Goal: Find specific page/section: Find specific page/section

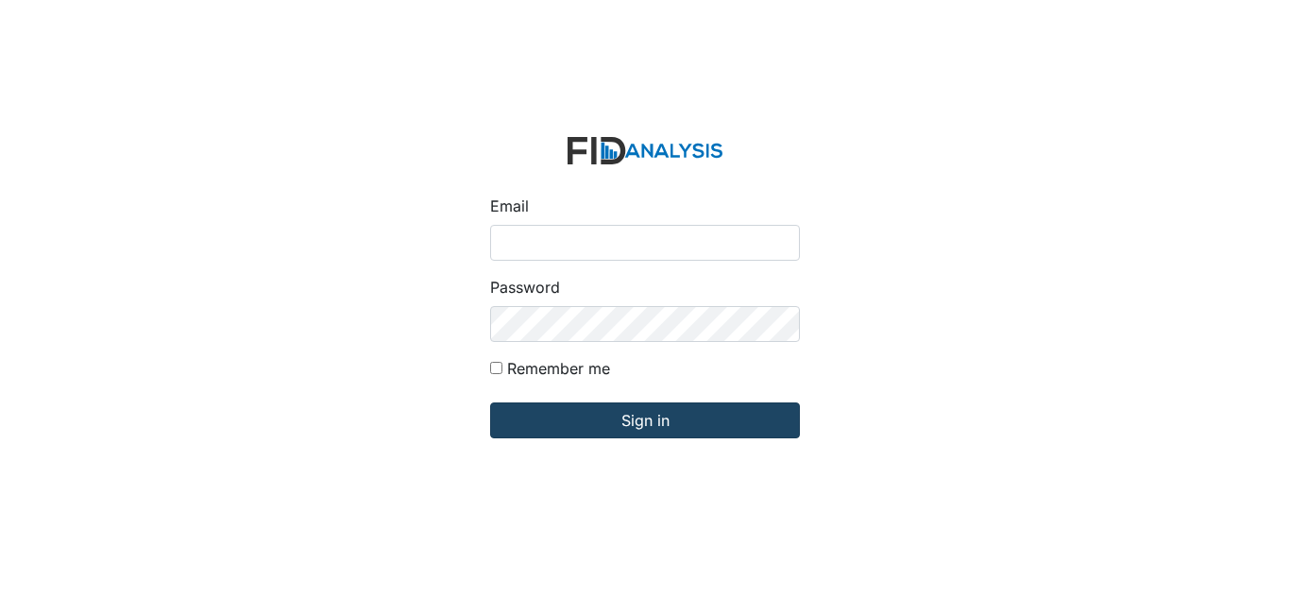
type input "[EMAIL_ADDRESS][DOMAIN_NAME]"
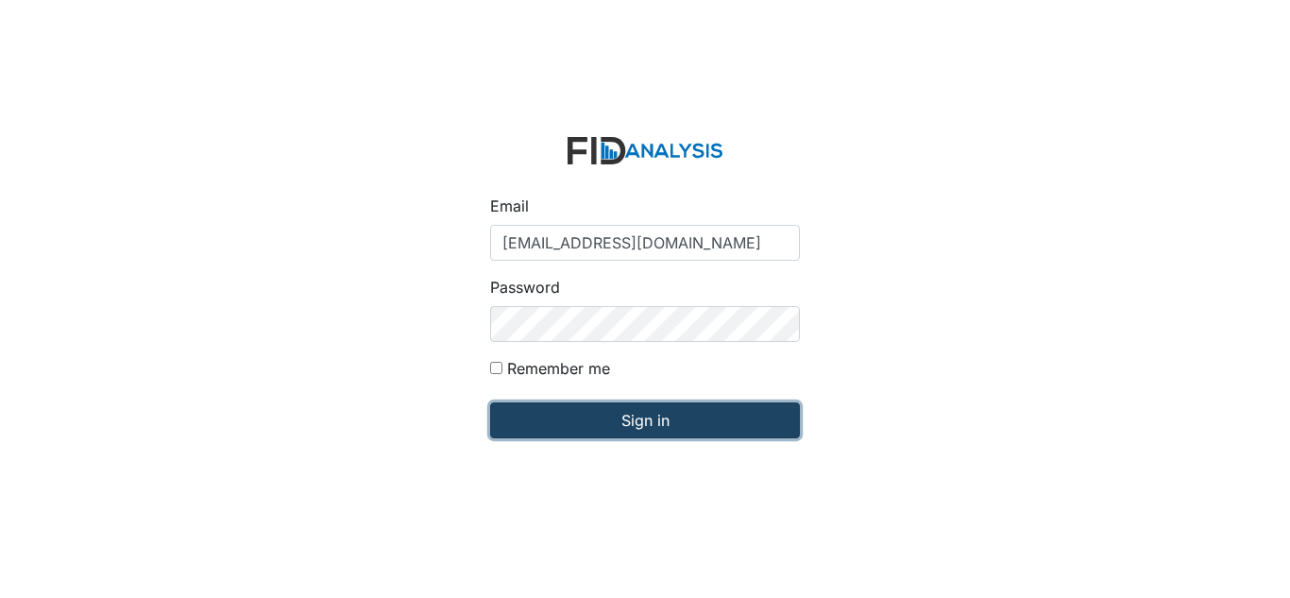
click at [564, 428] on input "Sign in" at bounding box center [645, 420] width 310 height 36
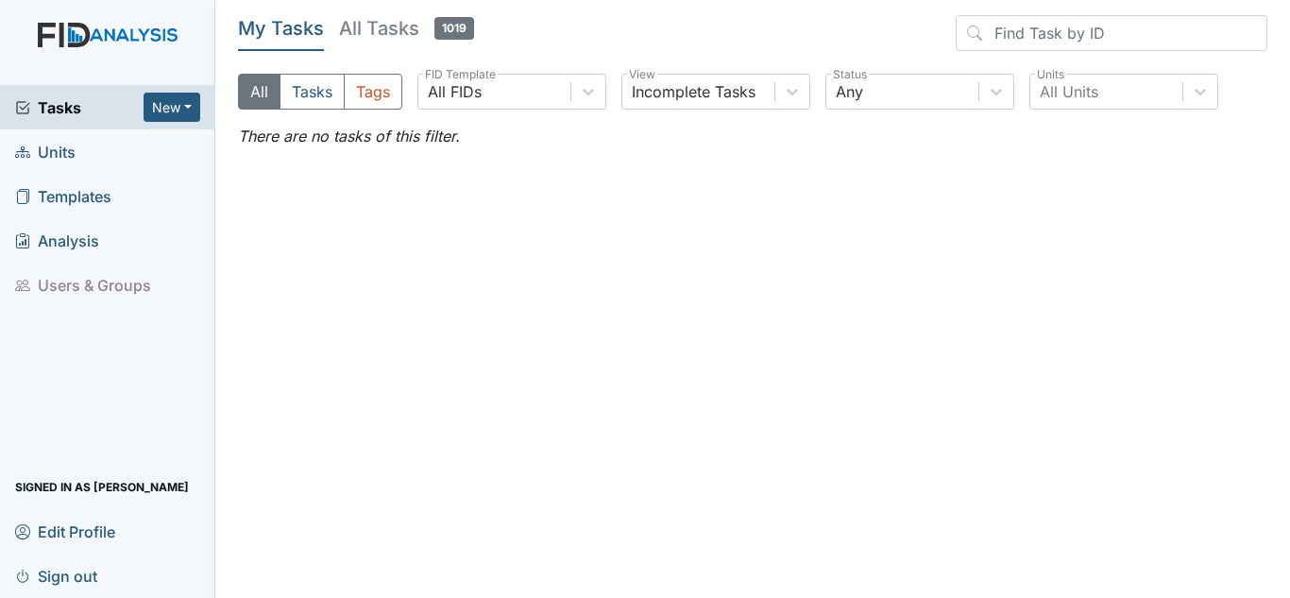
click at [74, 161] on span "Units" at bounding box center [45, 151] width 60 height 29
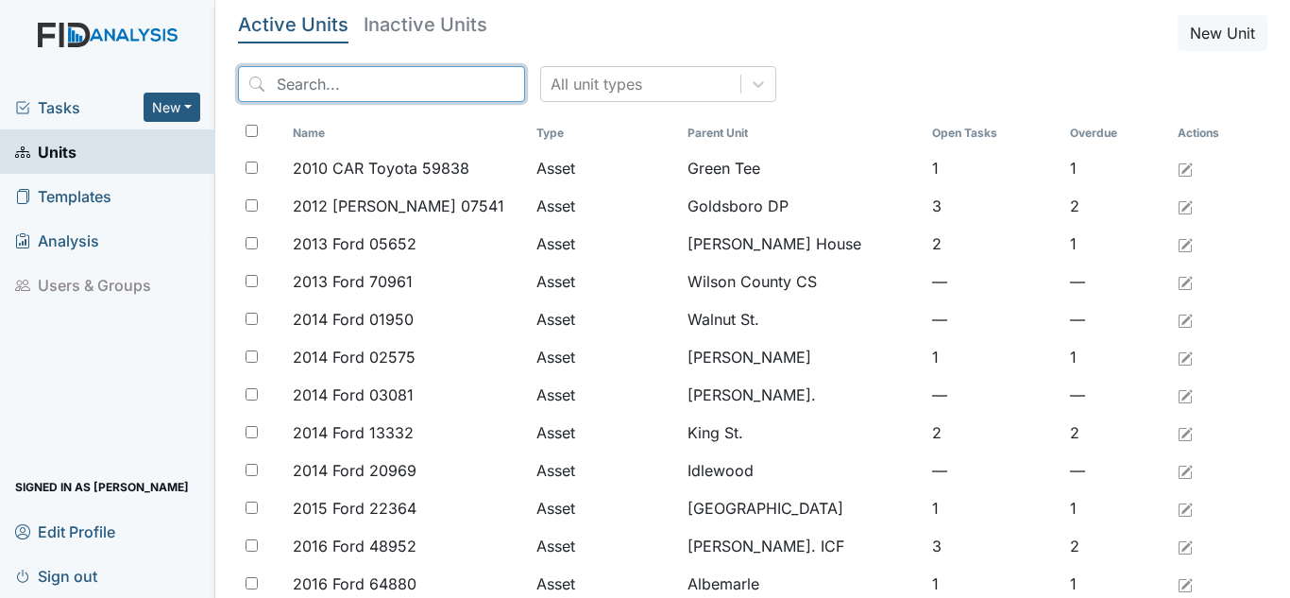
click at [421, 88] on input "search" at bounding box center [381, 84] width 287 height 36
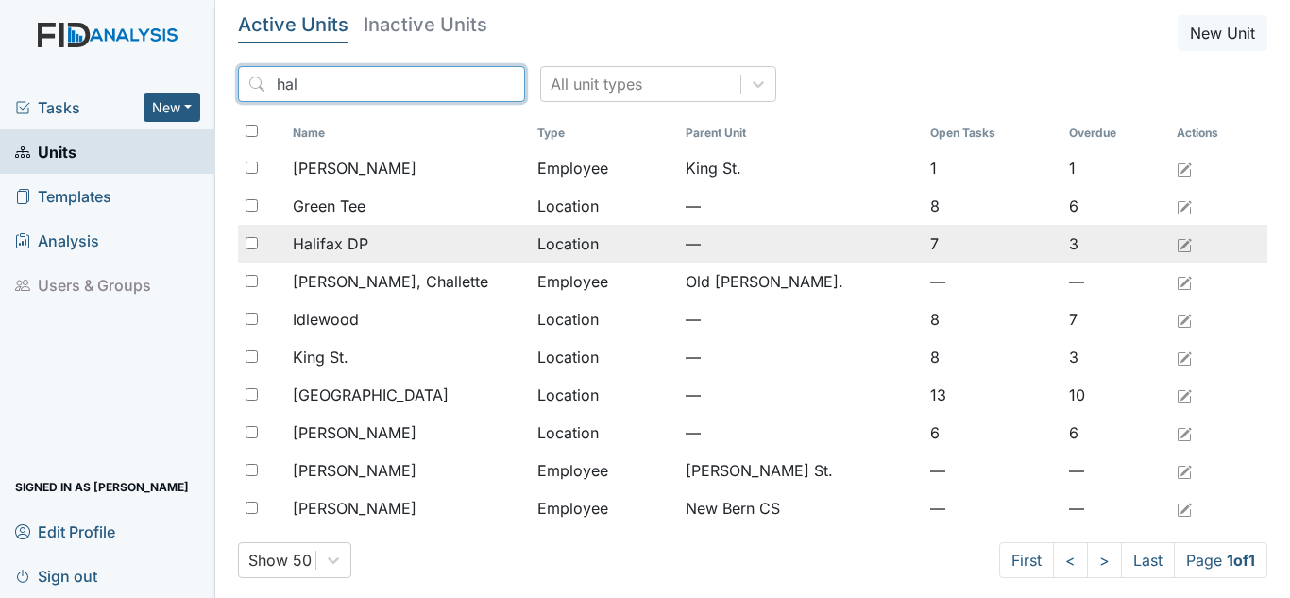
type input "hal"
click at [374, 253] on div "Halifax DP" at bounding box center [407, 243] width 229 height 23
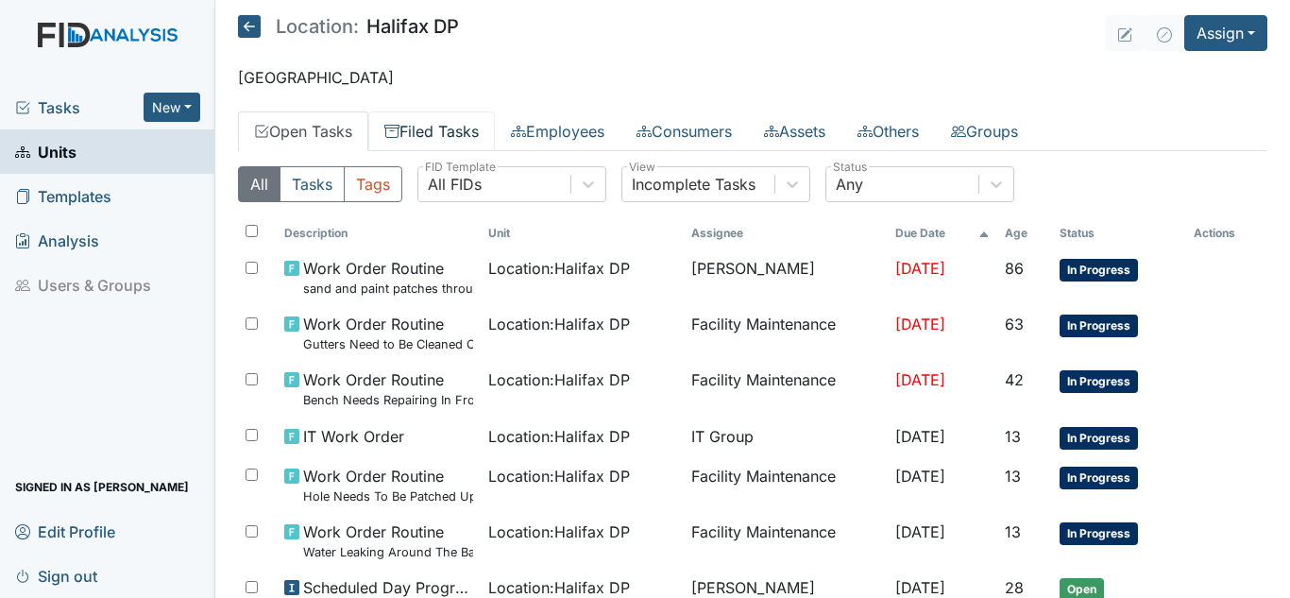
click at [467, 139] on link "Filed Tasks" at bounding box center [431, 131] width 127 height 40
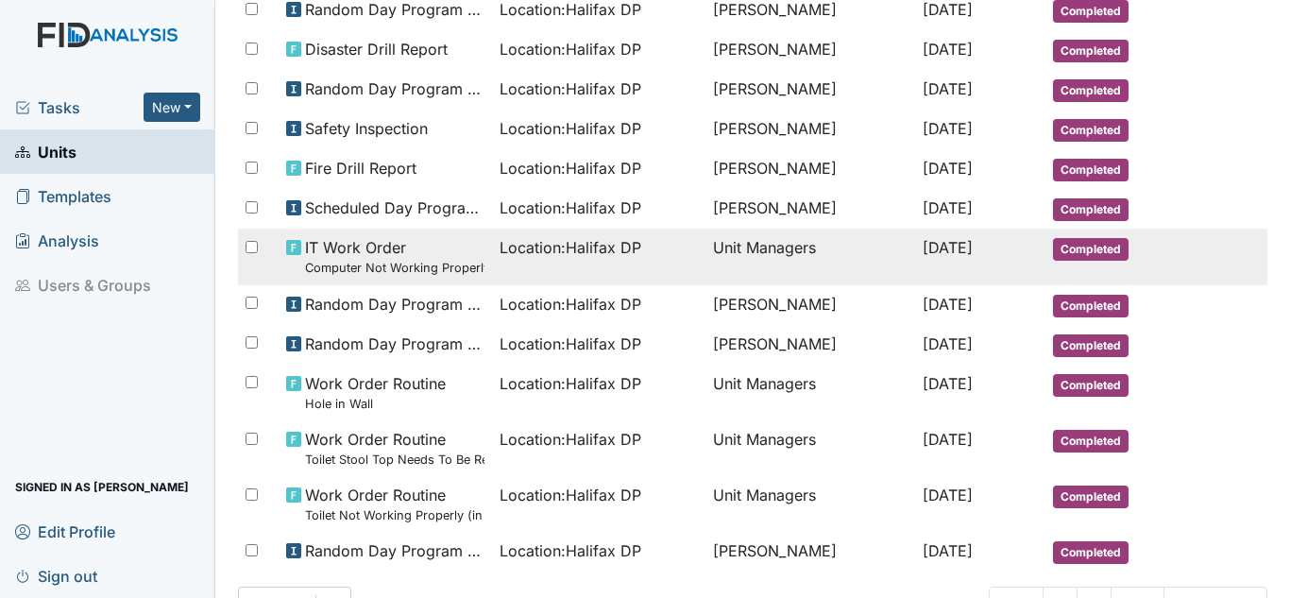
scroll to position [1035, 0]
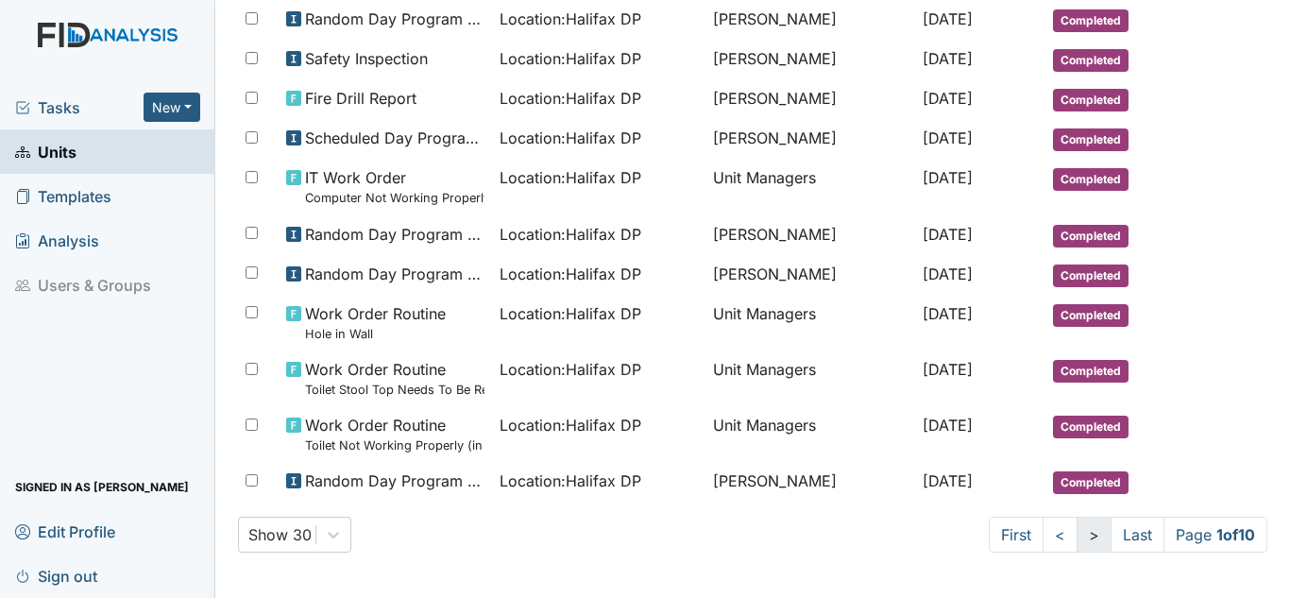
click at [1076, 548] on link ">" at bounding box center [1093, 534] width 35 height 36
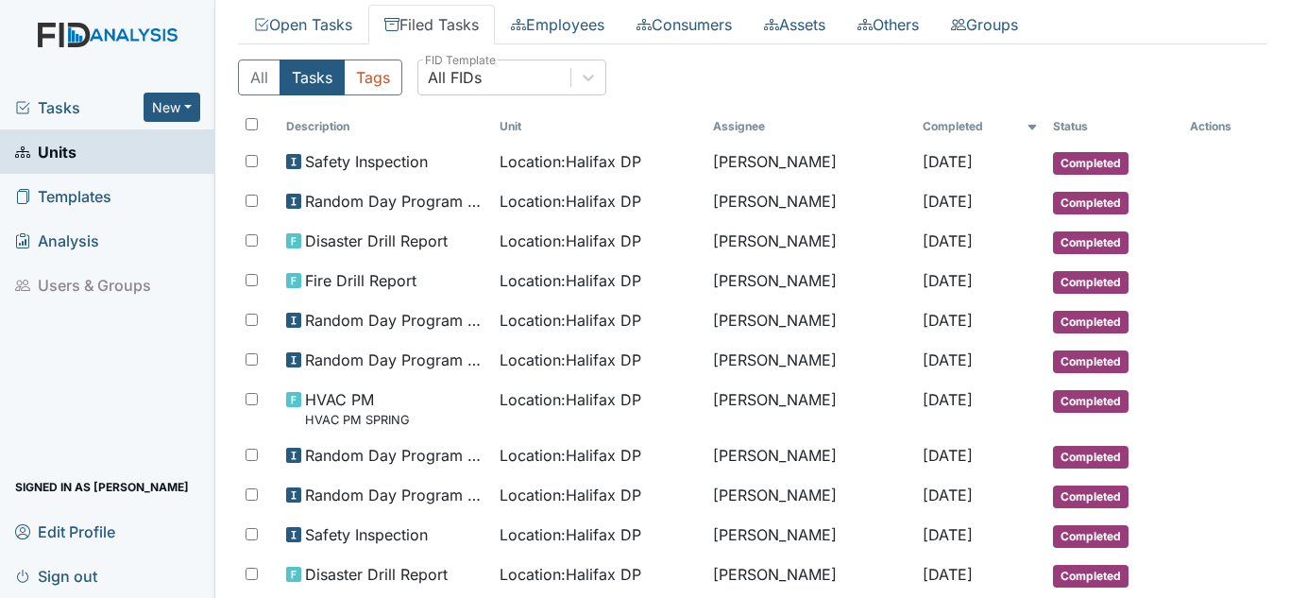
scroll to position [106, 0]
click at [47, 106] on span "Tasks" at bounding box center [79, 107] width 128 height 23
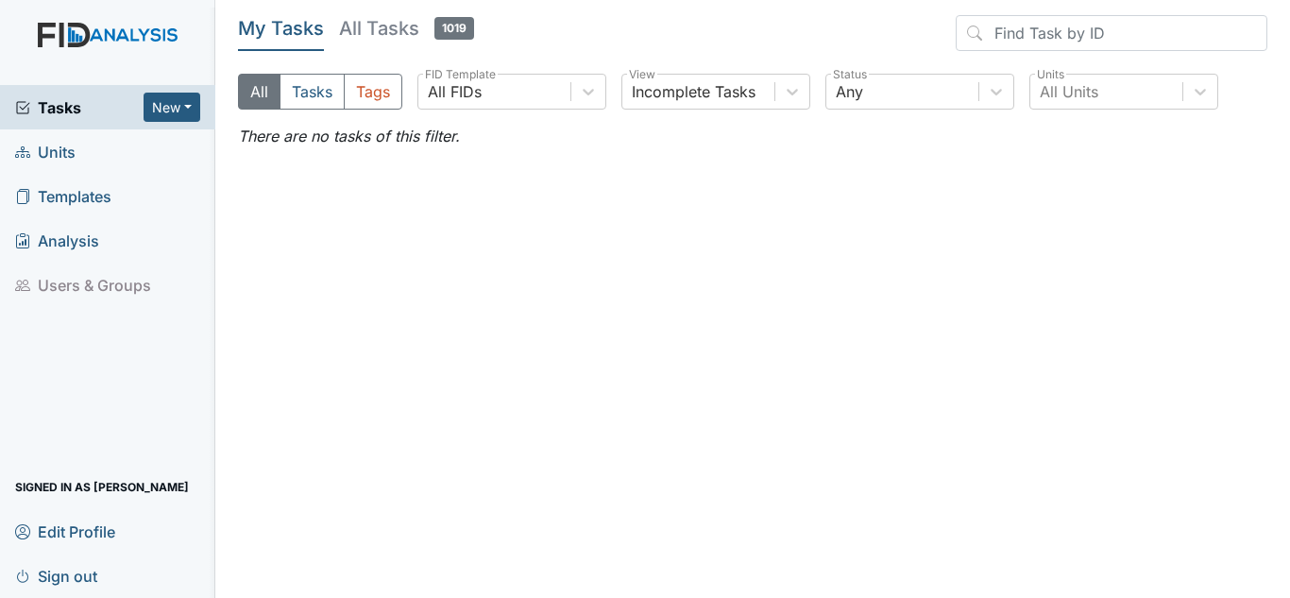
click at [72, 150] on span "Units" at bounding box center [45, 151] width 60 height 29
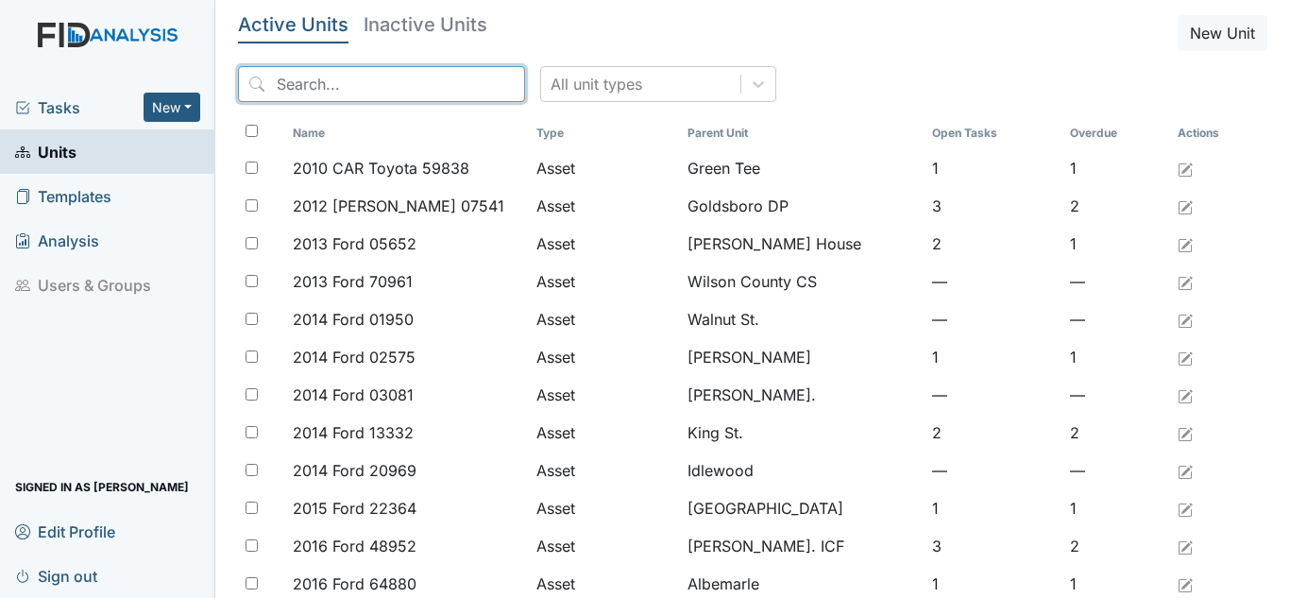
click at [352, 89] on input "search" at bounding box center [381, 84] width 287 height 36
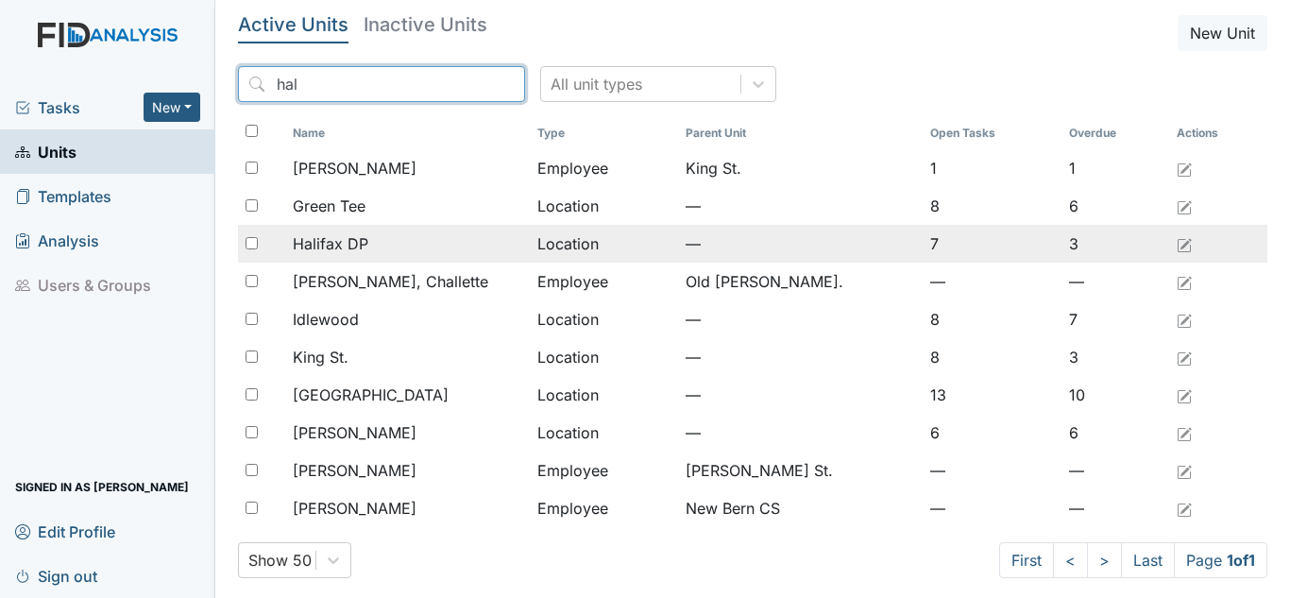
type input "hal"
click at [353, 246] on span "Halifax DP" at bounding box center [331, 243] width 76 height 23
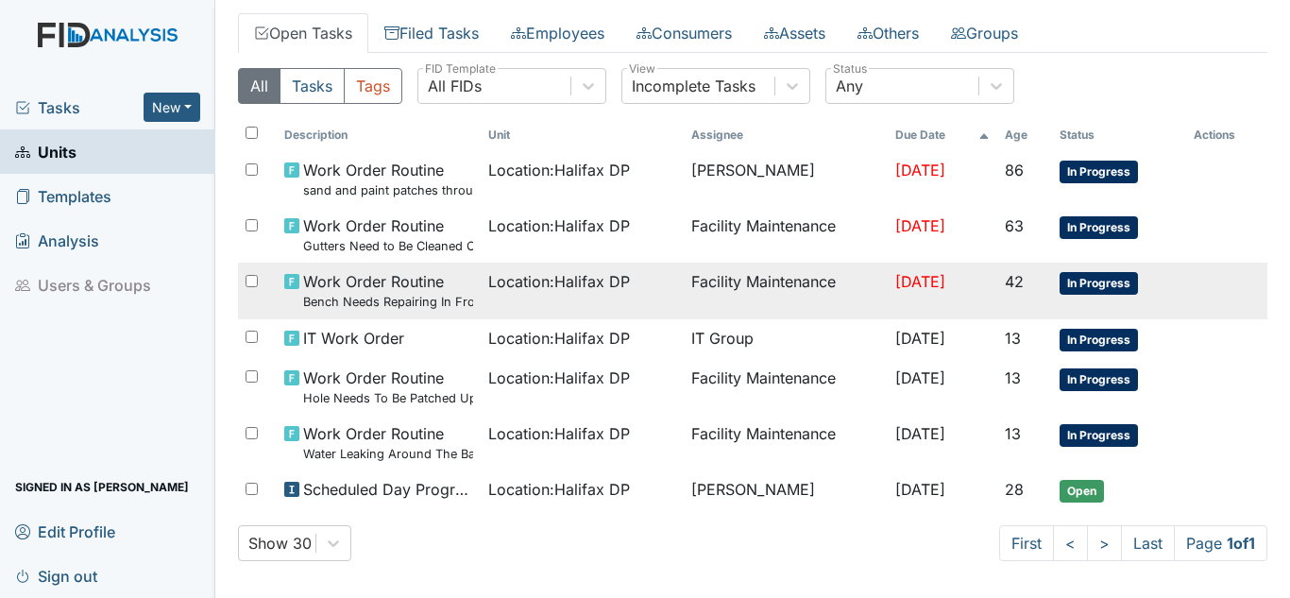
scroll to position [107, 0]
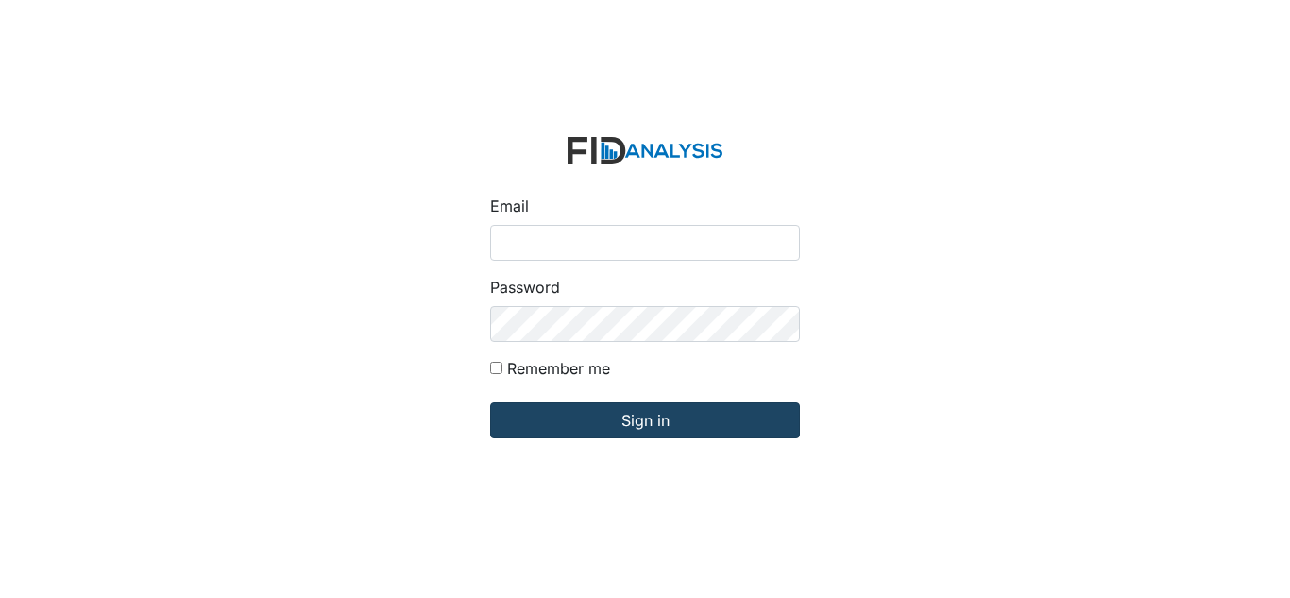
type input "[EMAIL_ADDRESS][DOMAIN_NAME]"
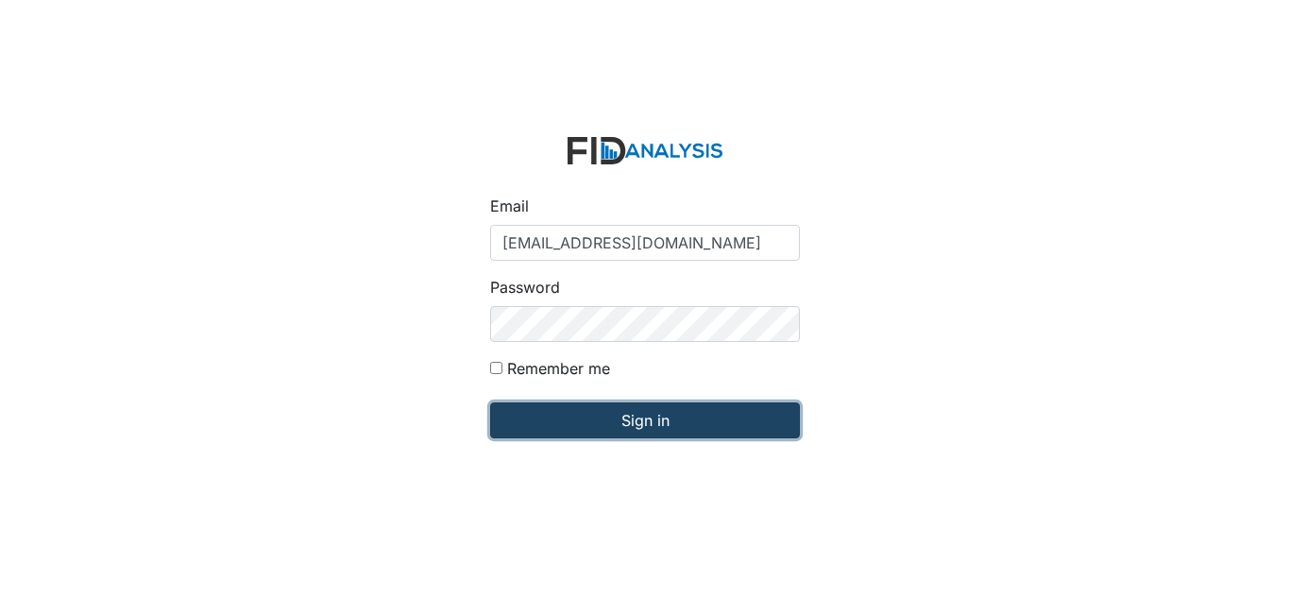
click at [698, 424] on input "Sign in" at bounding box center [645, 420] width 310 height 36
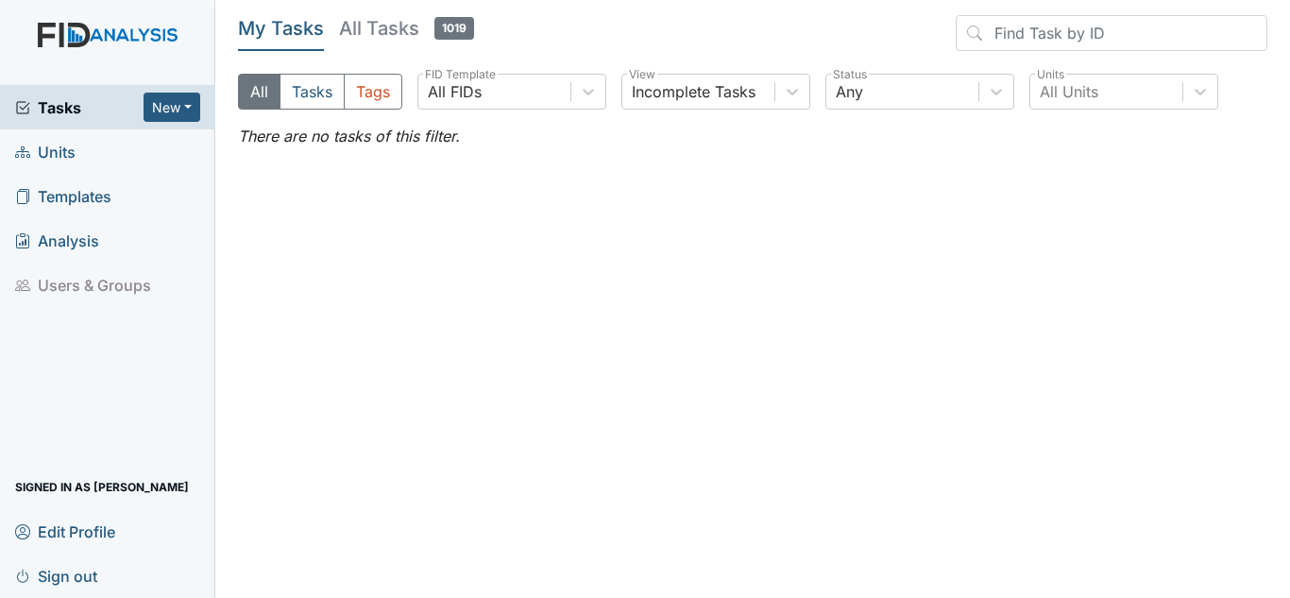
click at [66, 158] on span "Units" at bounding box center [45, 151] width 60 height 29
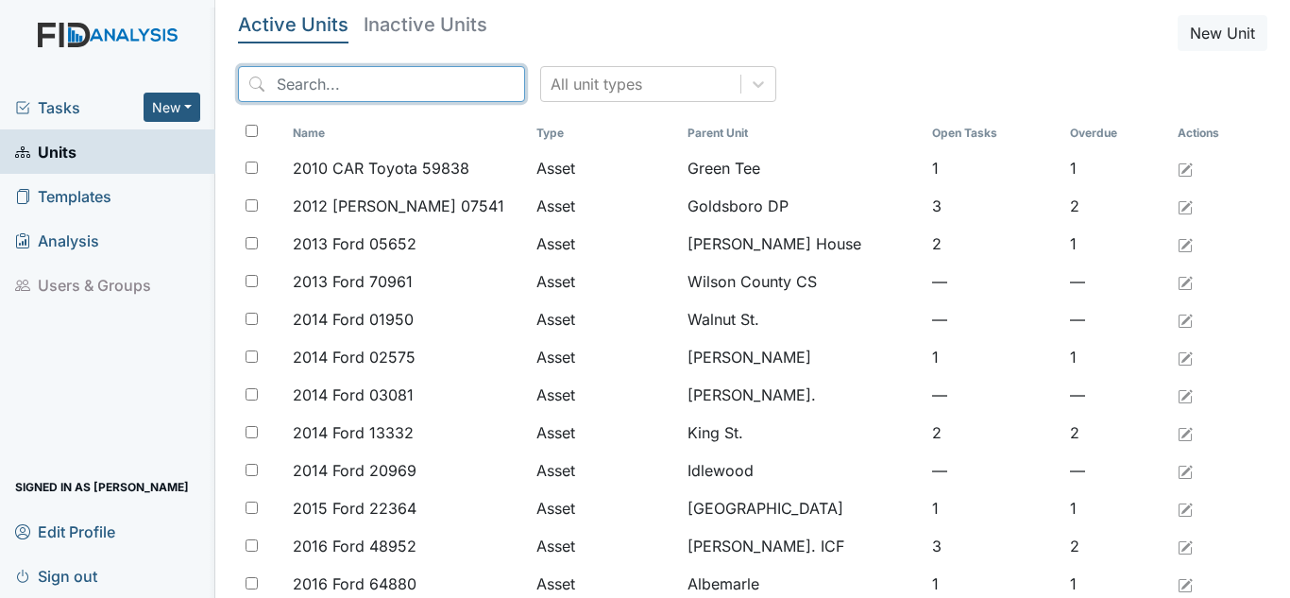
click at [381, 75] on input "search" at bounding box center [381, 84] width 287 height 36
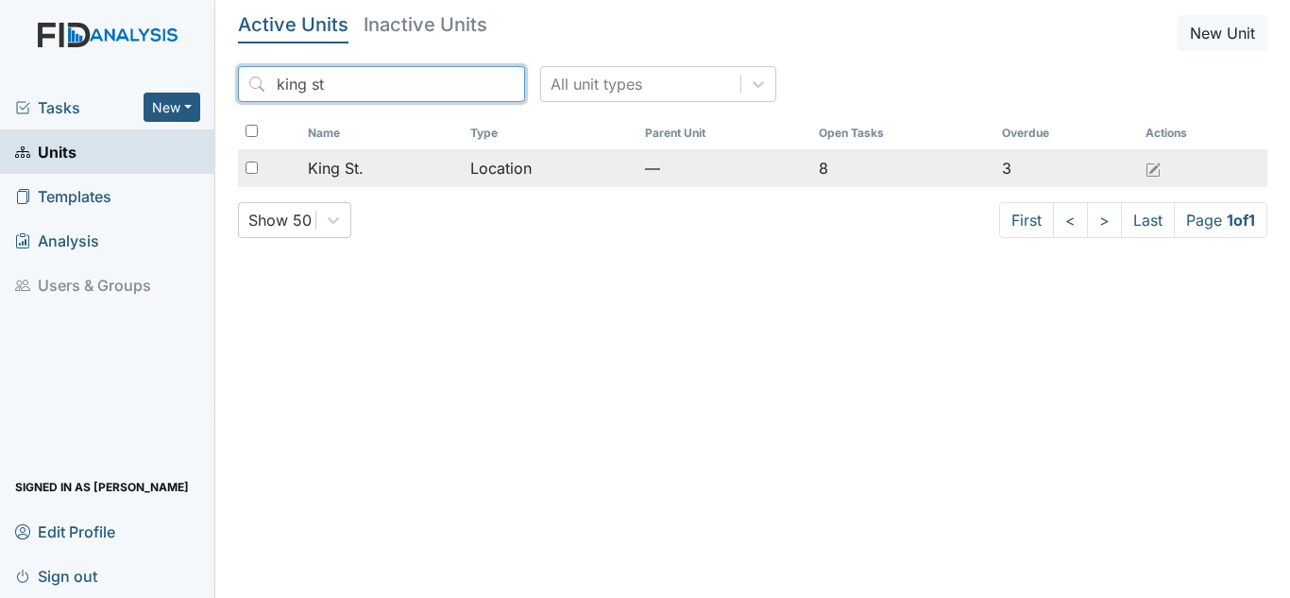
type input "king st"
click at [360, 165] on span "King St." at bounding box center [336, 168] width 56 height 23
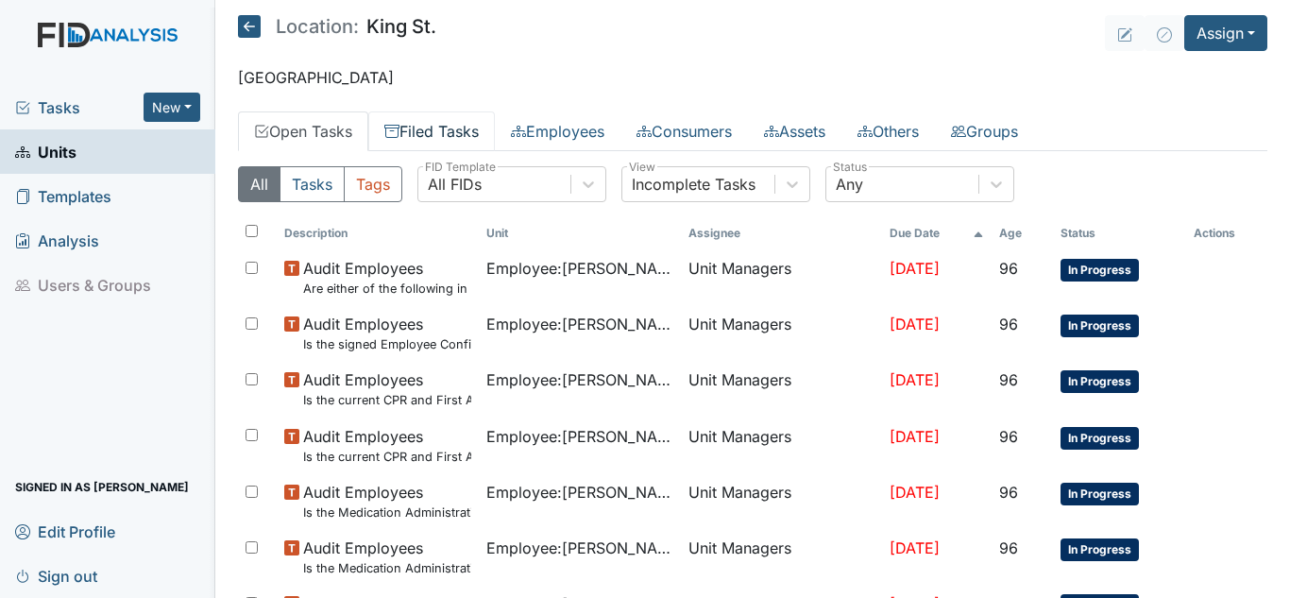
click at [427, 138] on link "Filed Tasks" at bounding box center [431, 131] width 127 height 40
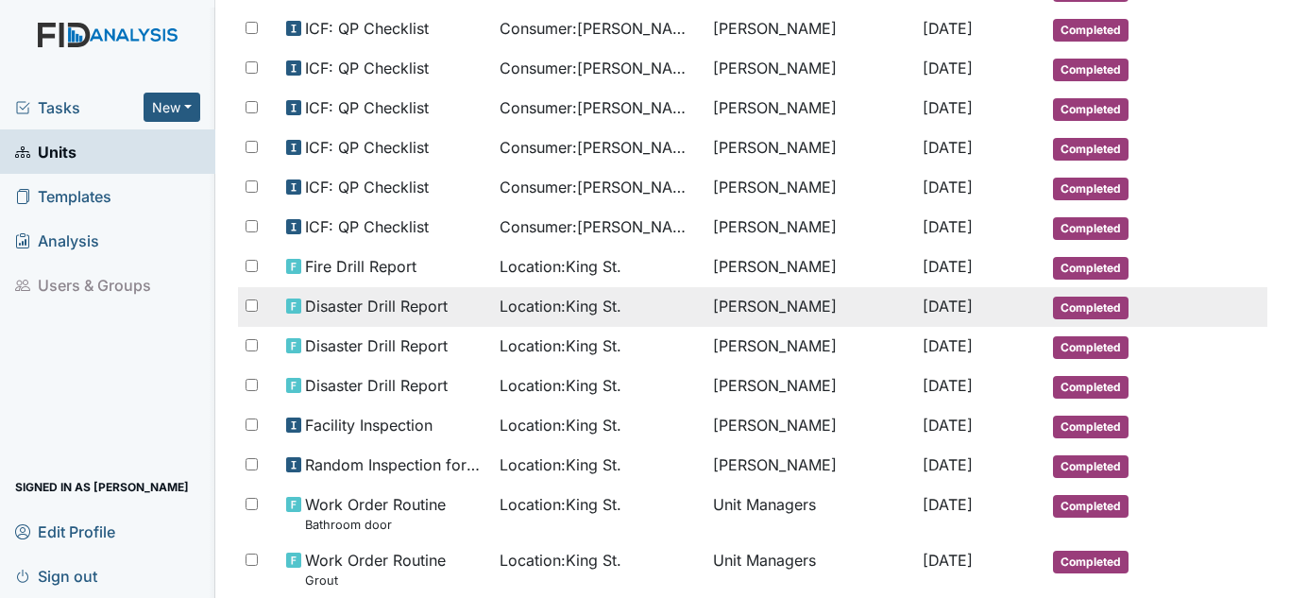
scroll to position [321, 0]
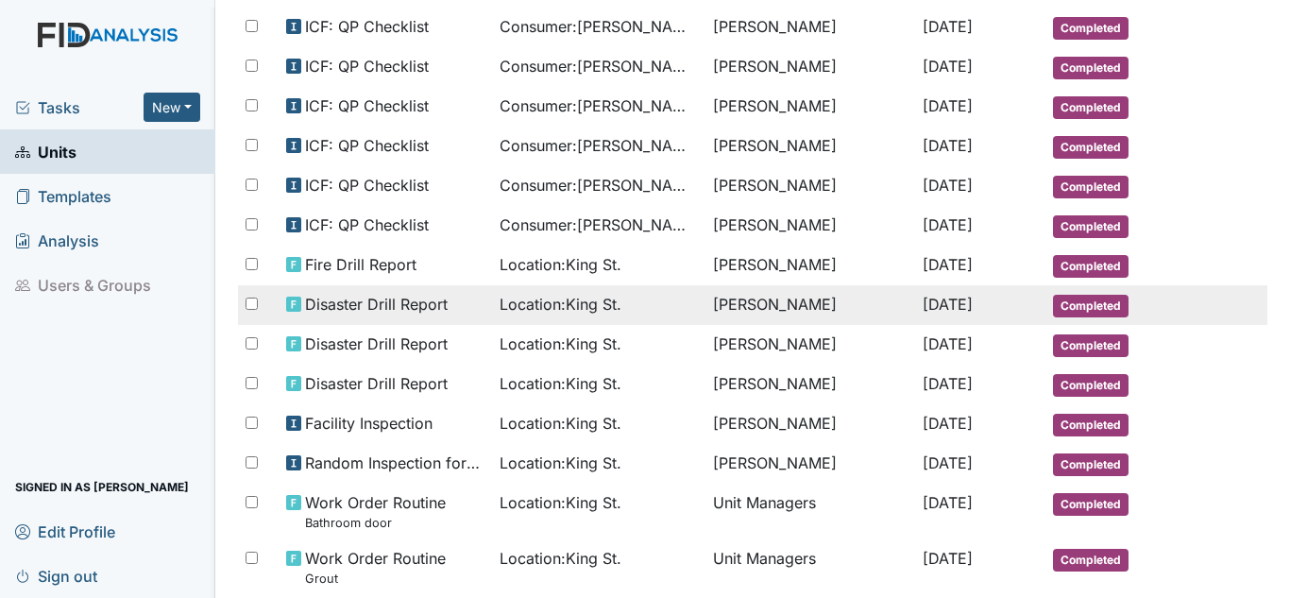
click at [627, 302] on div "Location : King St." at bounding box center [598, 304] width 198 height 23
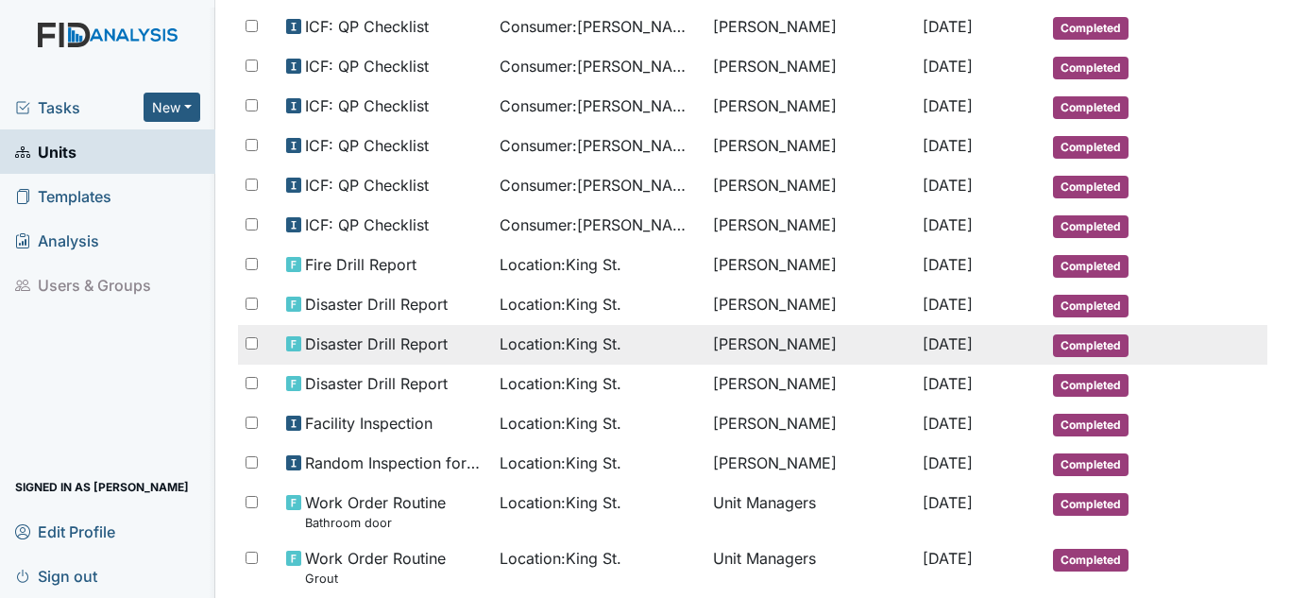
click at [416, 351] on span "Disaster Drill Report" at bounding box center [376, 343] width 143 height 23
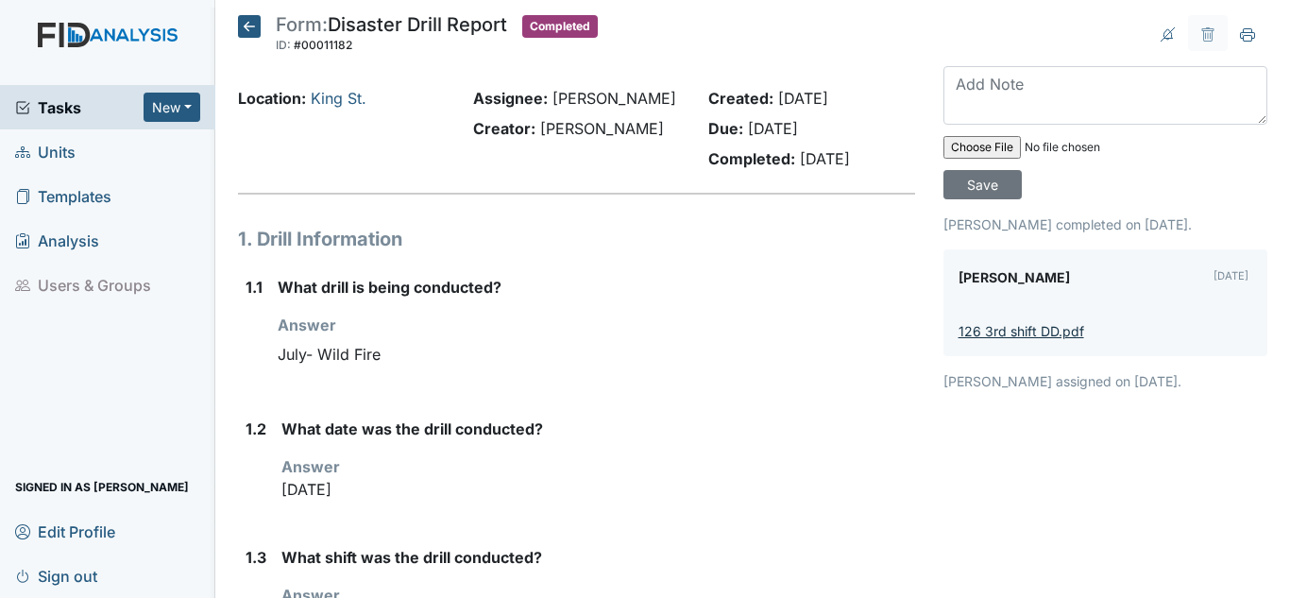
click at [1023, 334] on link "126 3rd shift DD.pdf" at bounding box center [1021, 331] width 126 height 16
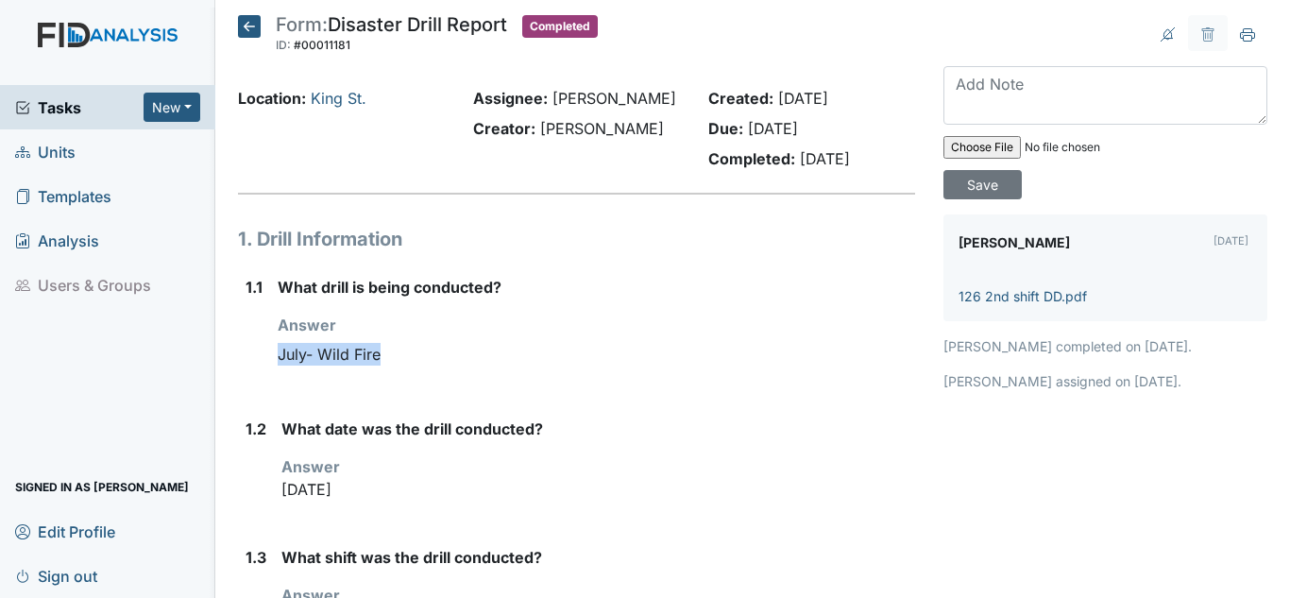
drag, startPoint x: 742, startPoint y: 374, endPoint x: 606, endPoint y: 201, distance: 219.9
click at [757, 330] on div "What drill is being conducted? Answer You must select one of the below options.…" at bounding box center [596, 331] width 637 height 111
click at [245, 21] on icon at bounding box center [249, 26] width 23 height 23
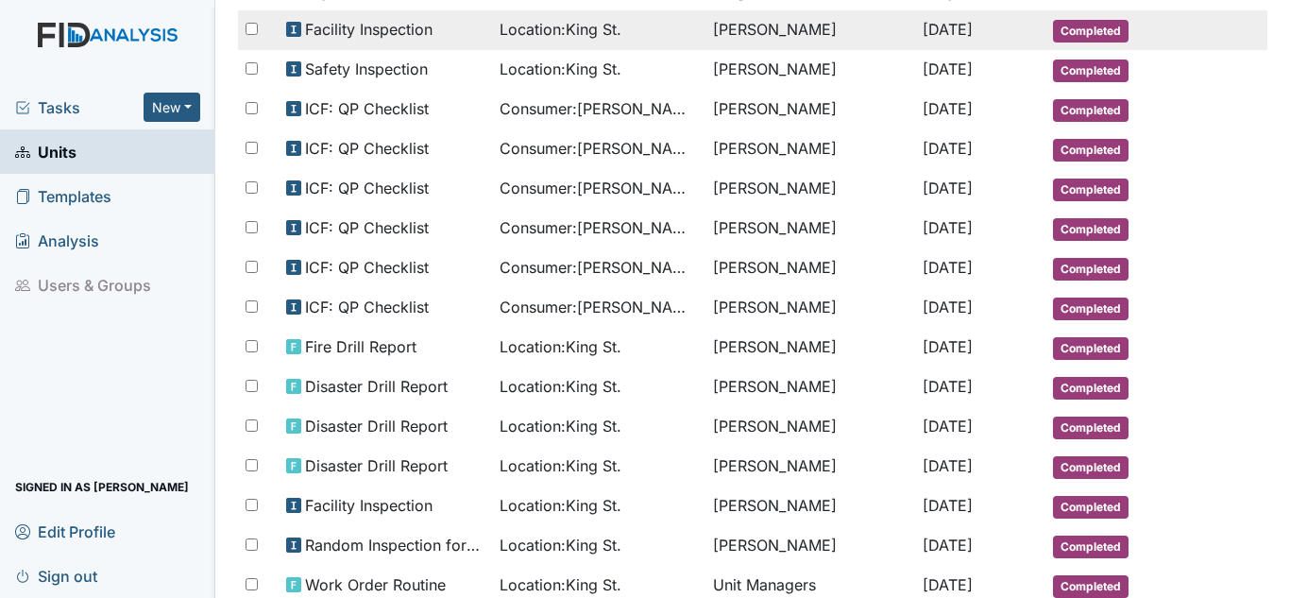
scroll to position [240, 0]
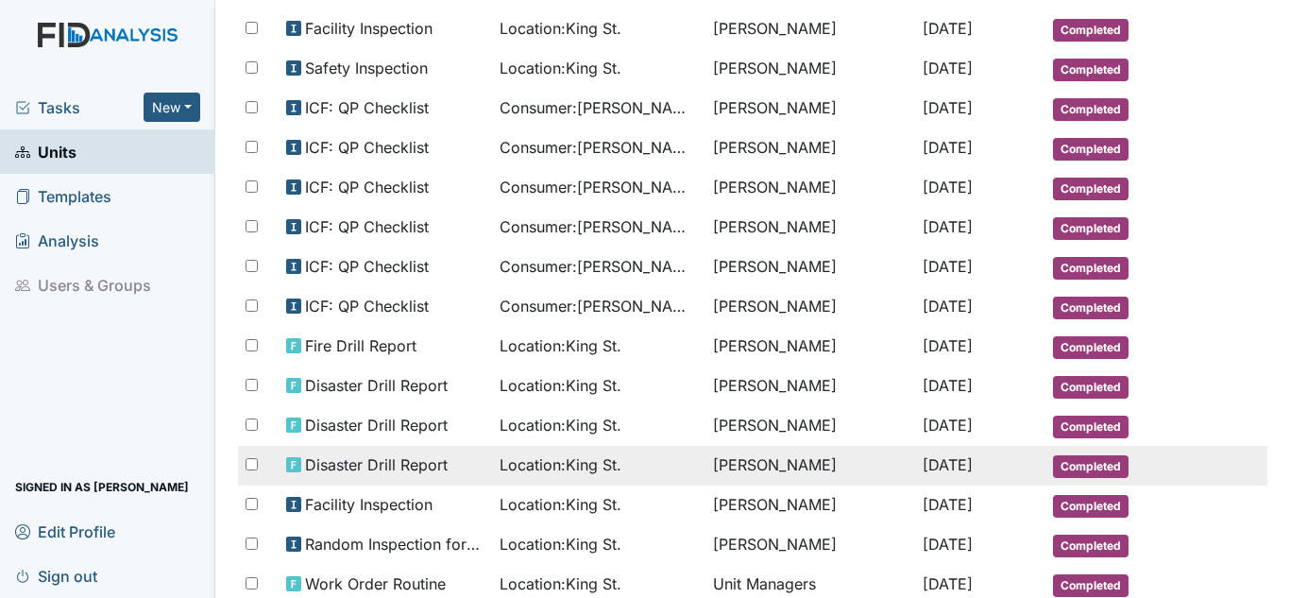
click at [623, 480] on td "Location : [GEOGRAPHIC_DATA]." at bounding box center [598, 466] width 213 height 40
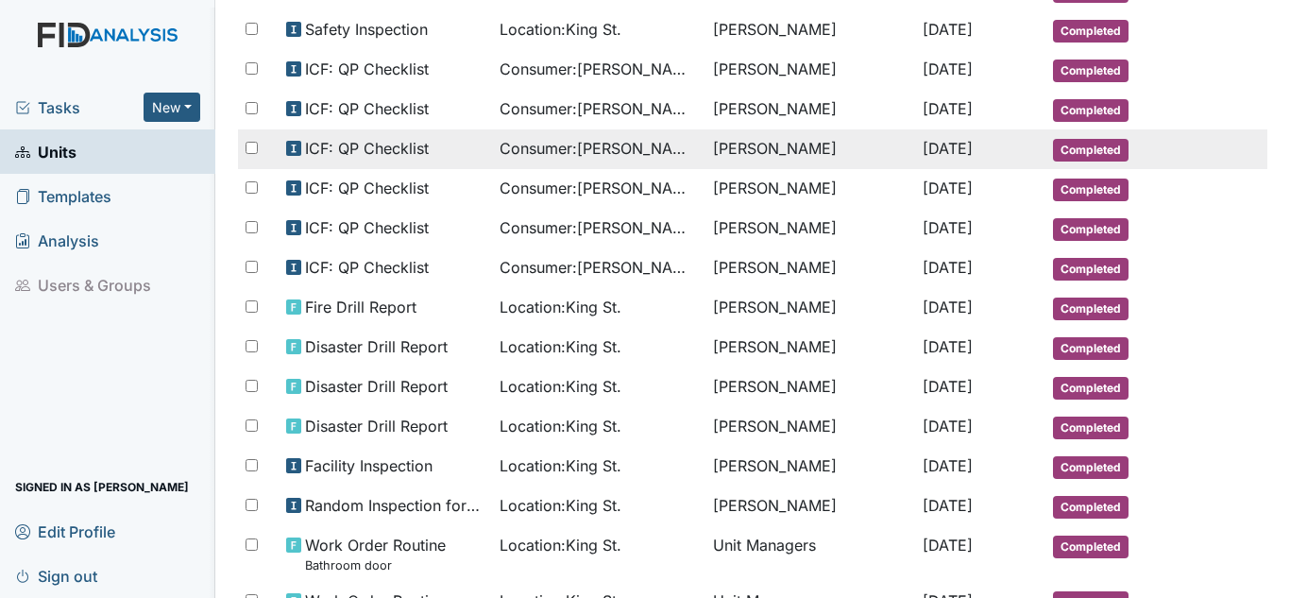
scroll to position [283, 0]
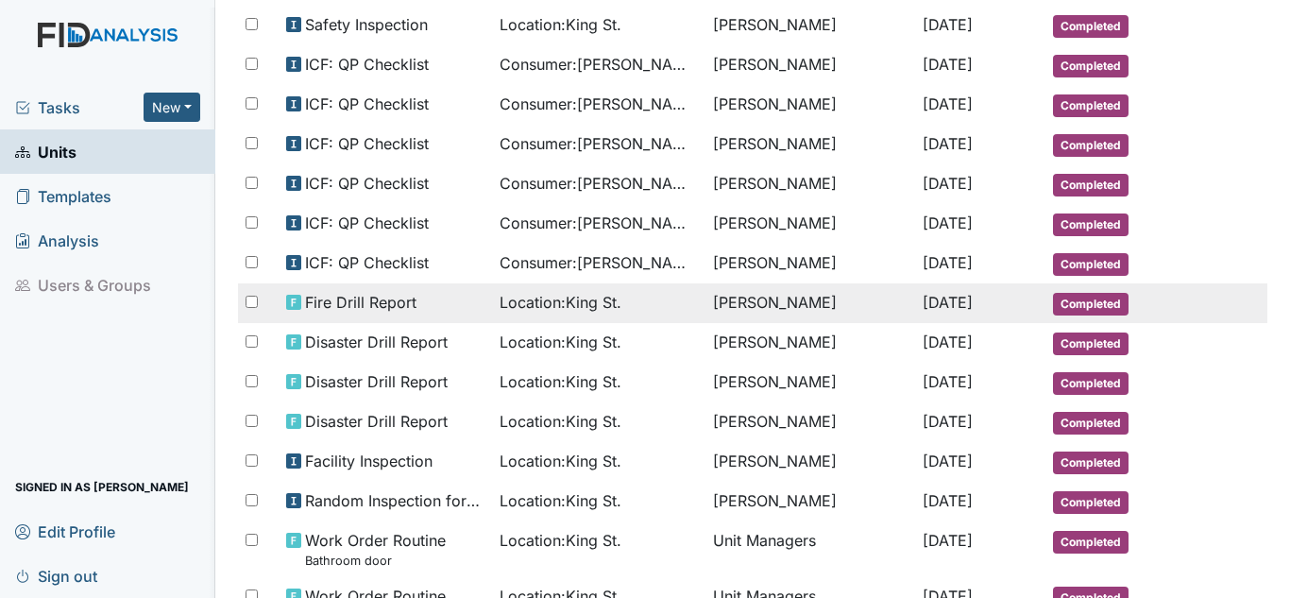
click at [433, 296] on div "Fire Drill Report" at bounding box center [385, 302] width 198 height 23
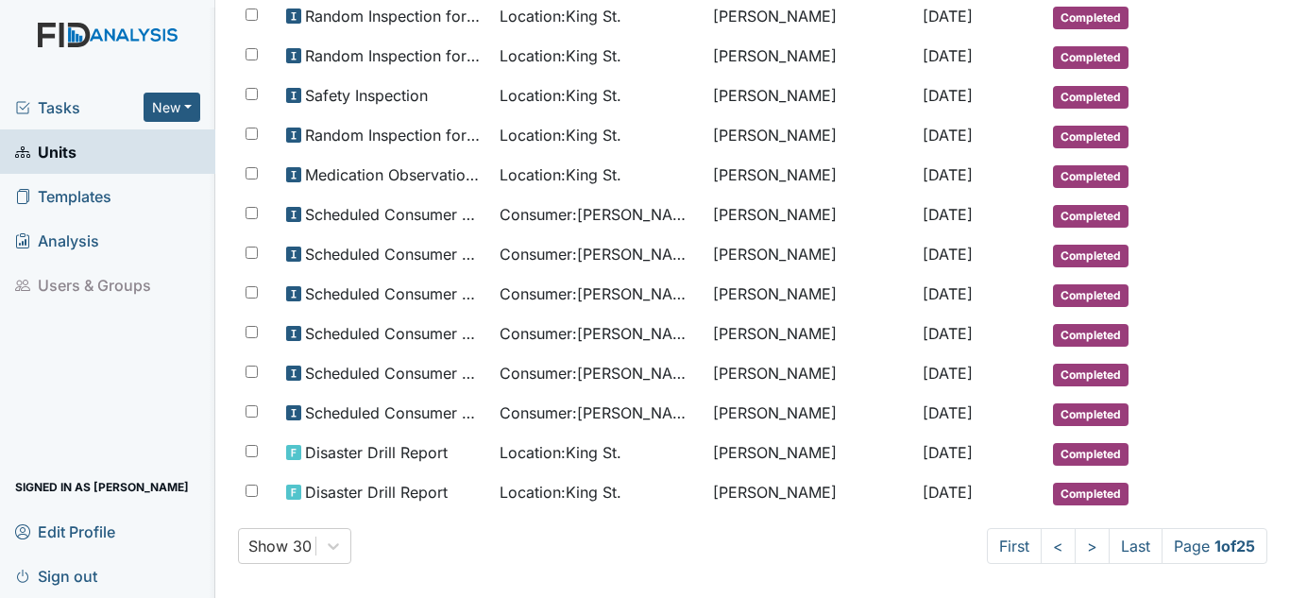
scroll to position [987, 0]
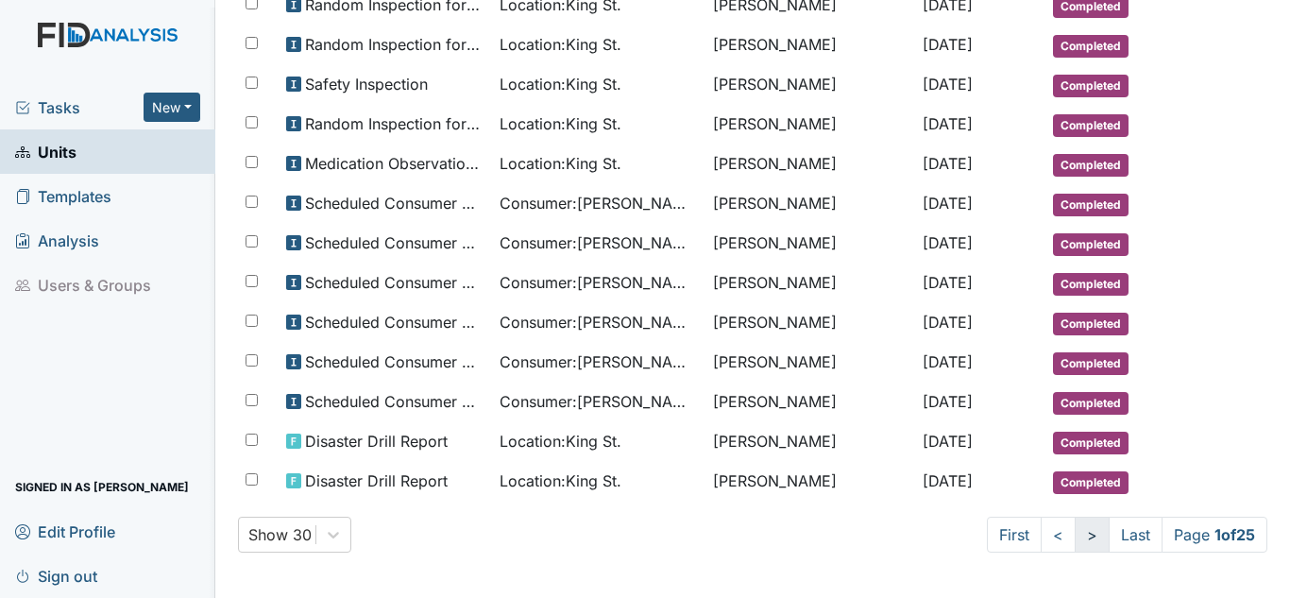
click at [1074, 533] on link ">" at bounding box center [1091, 534] width 35 height 36
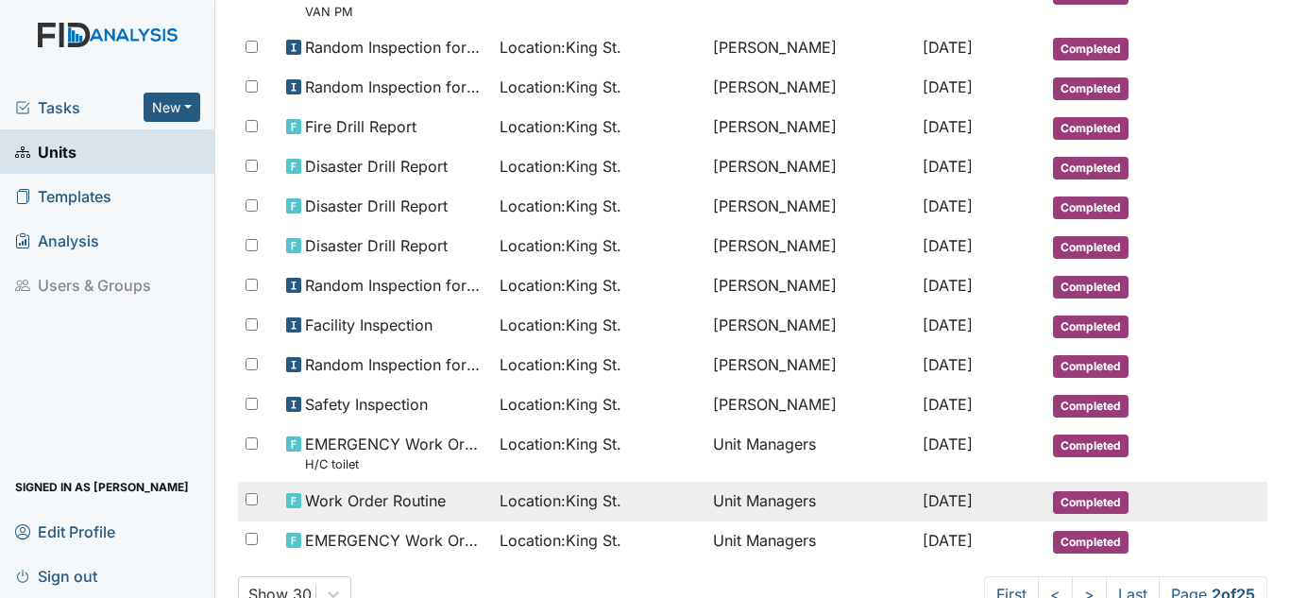
scroll to position [925, 0]
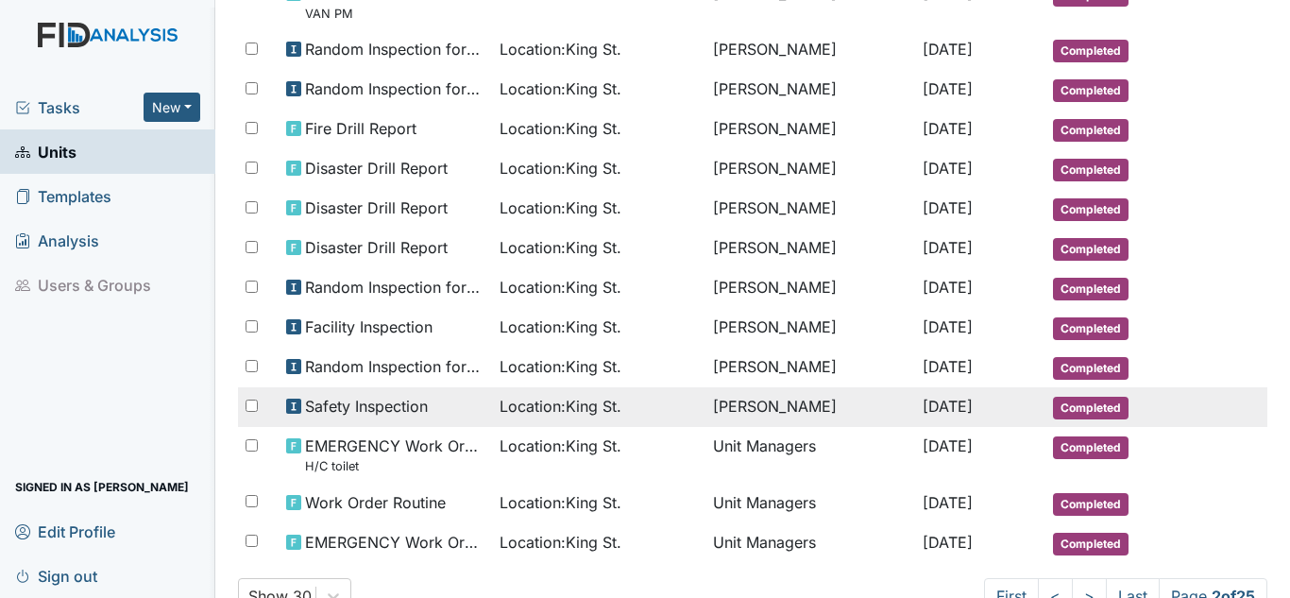
click at [684, 413] on td "Location : King St." at bounding box center [598, 407] width 213 height 40
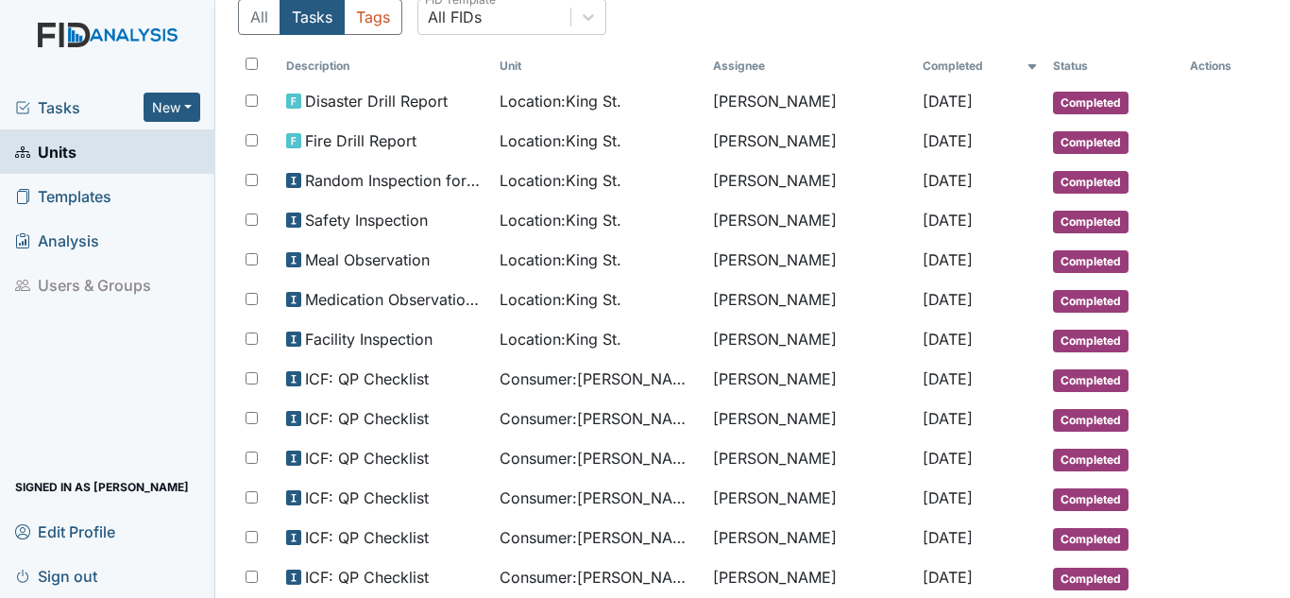
scroll to position [165, 0]
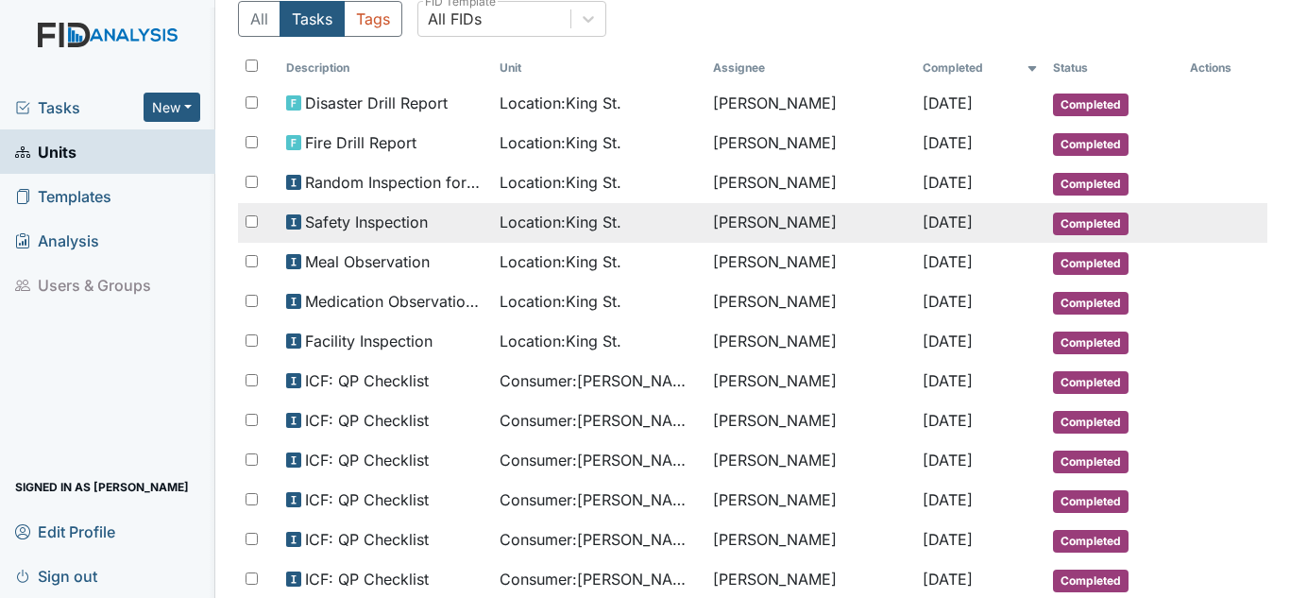
click at [640, 213] on div "Location : King St." at bounding box center [598, 222] width 198 height 23
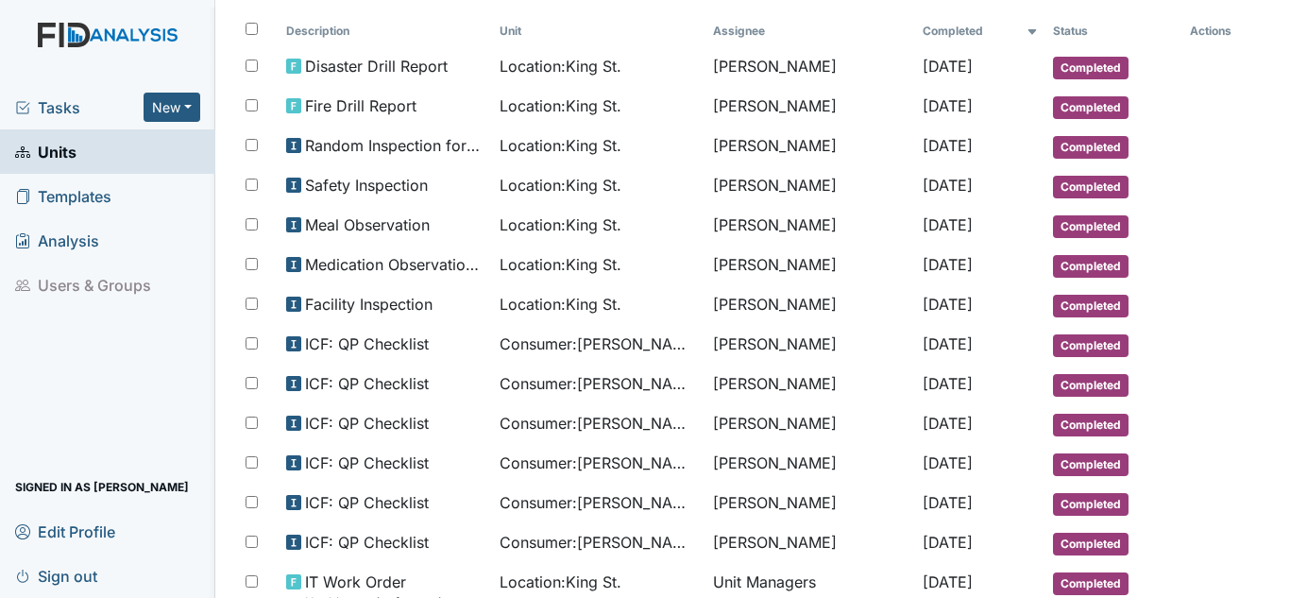
scroll to position [200, 0]
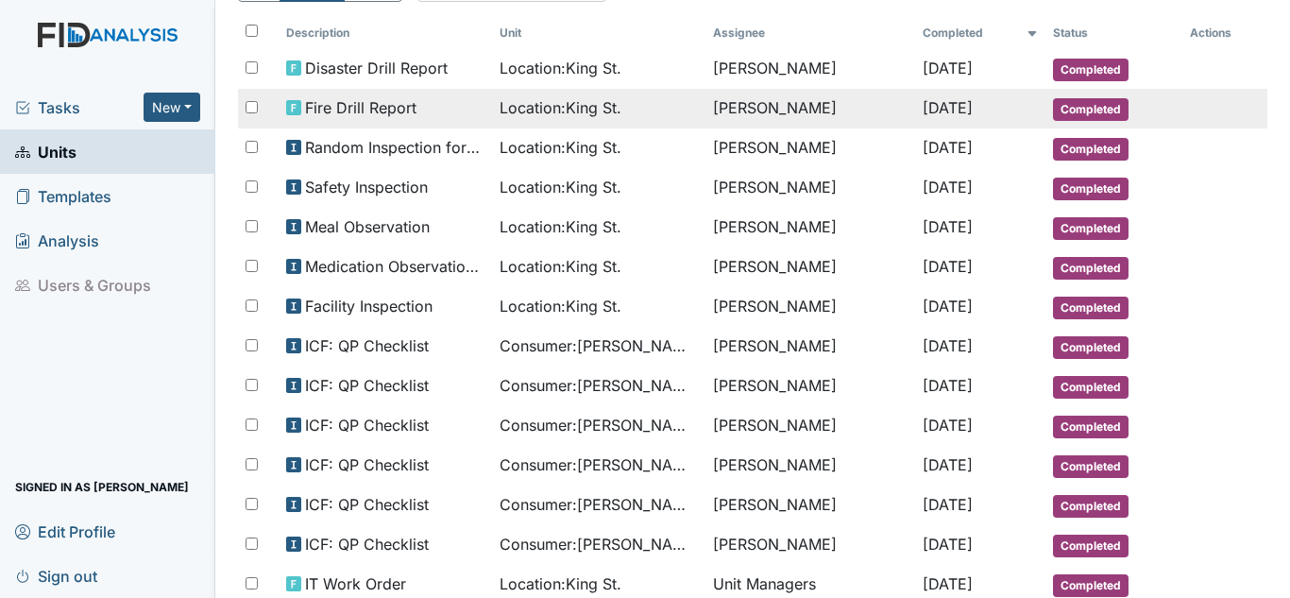
click at [734, 116] on td "[PERSON_NAME]" at bounding box center [809, 109] width 209 height 40
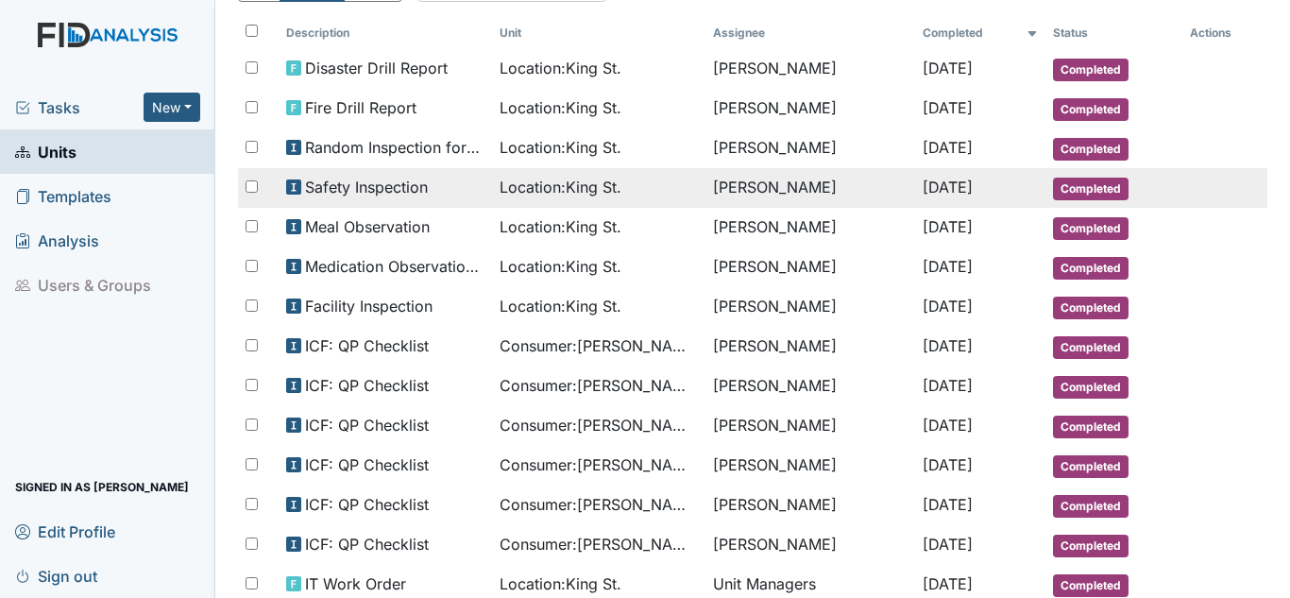
click at [516, 187] on span "Location : King St." at bounding box center [560, 187] width 122 height 23
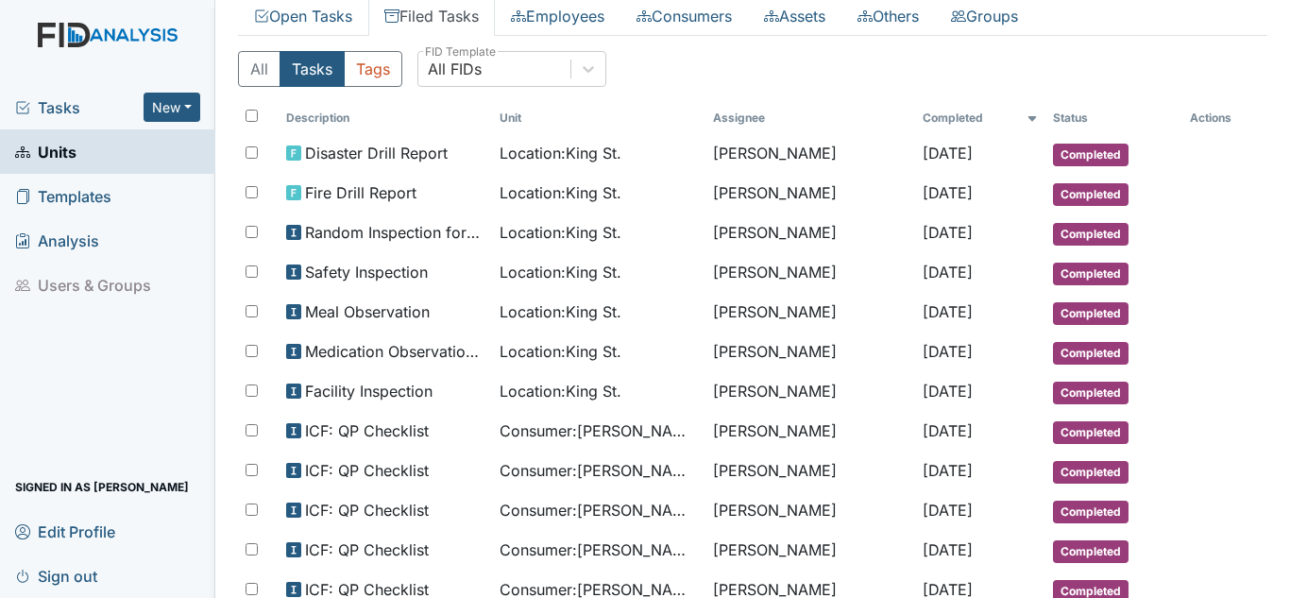
scroll to position [113, 0]
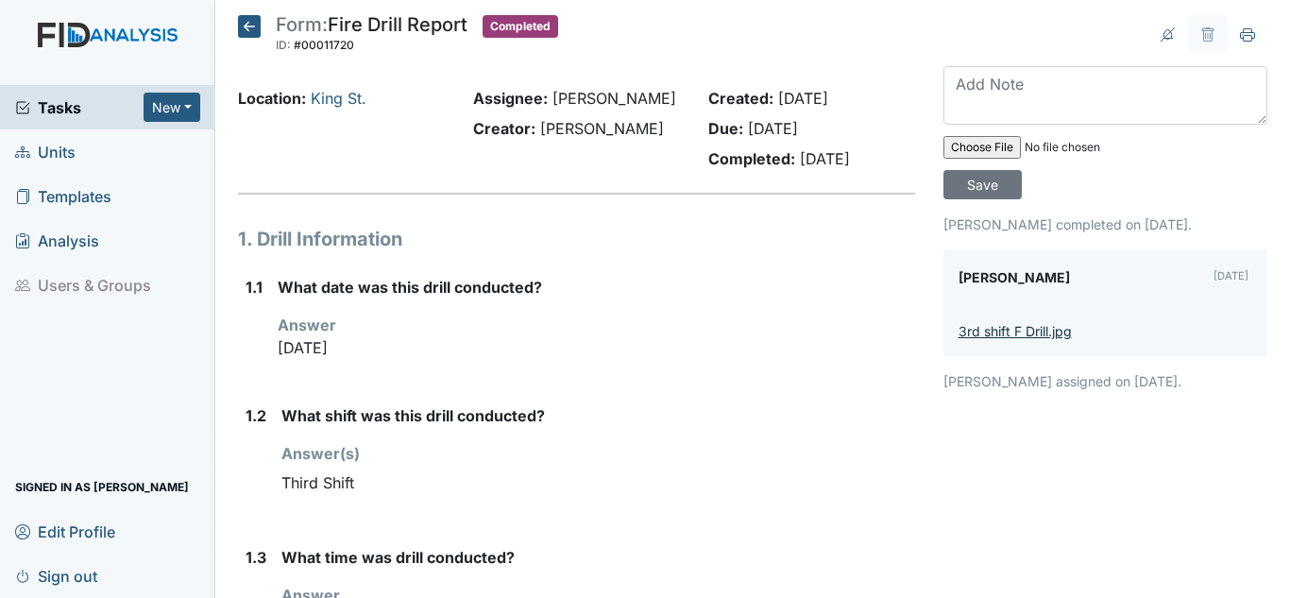
click at [1007, 329] on link "3rd shift F Drill.jpg" at bounding box center [1014, 331] width 113 height 16
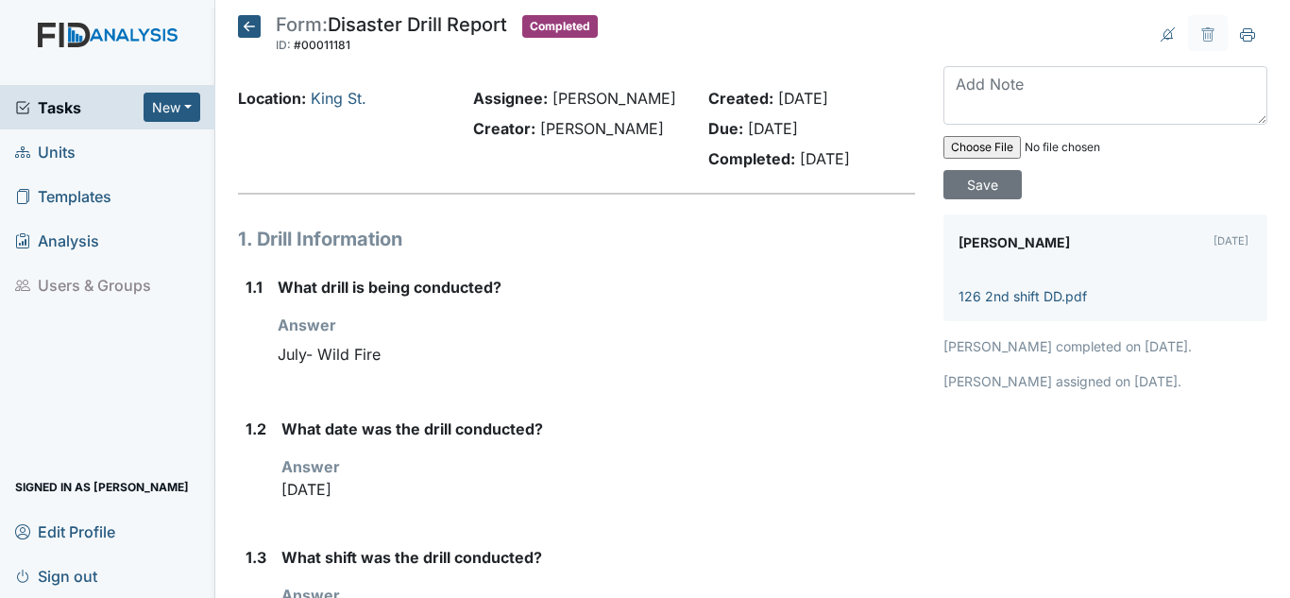
click at [59, 149] on span "Units" at bounding box center [45, 151] width 60 height 29
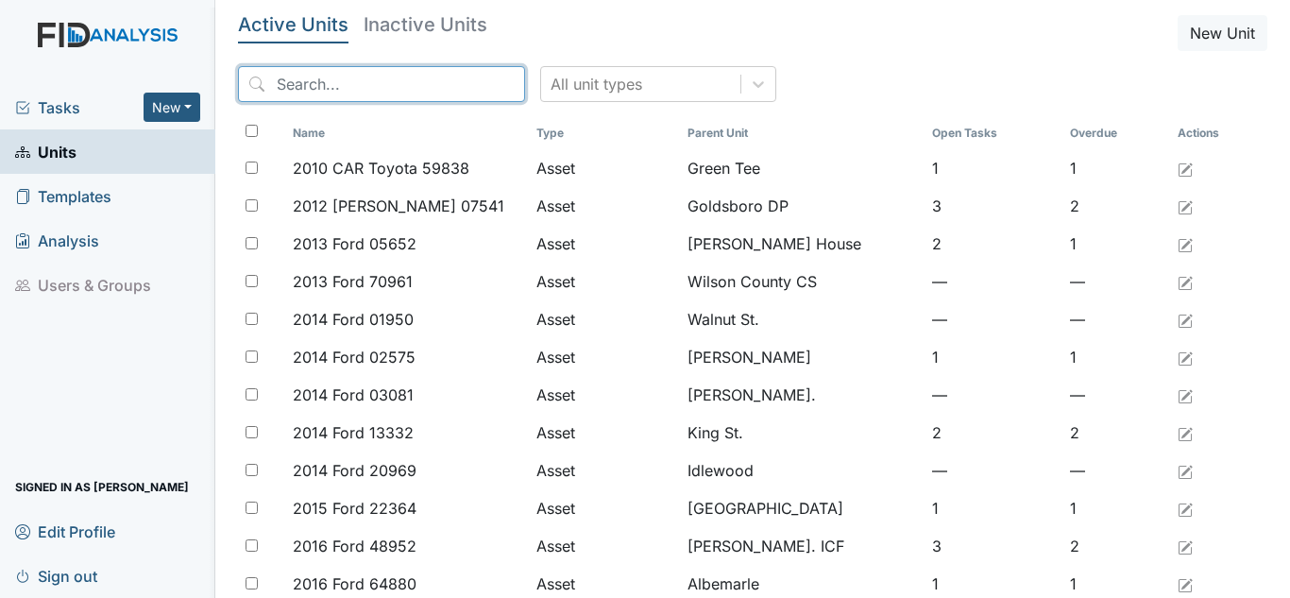
click at [395, 88] on input "search" at bounding box center [381, 84] width 287 height 36
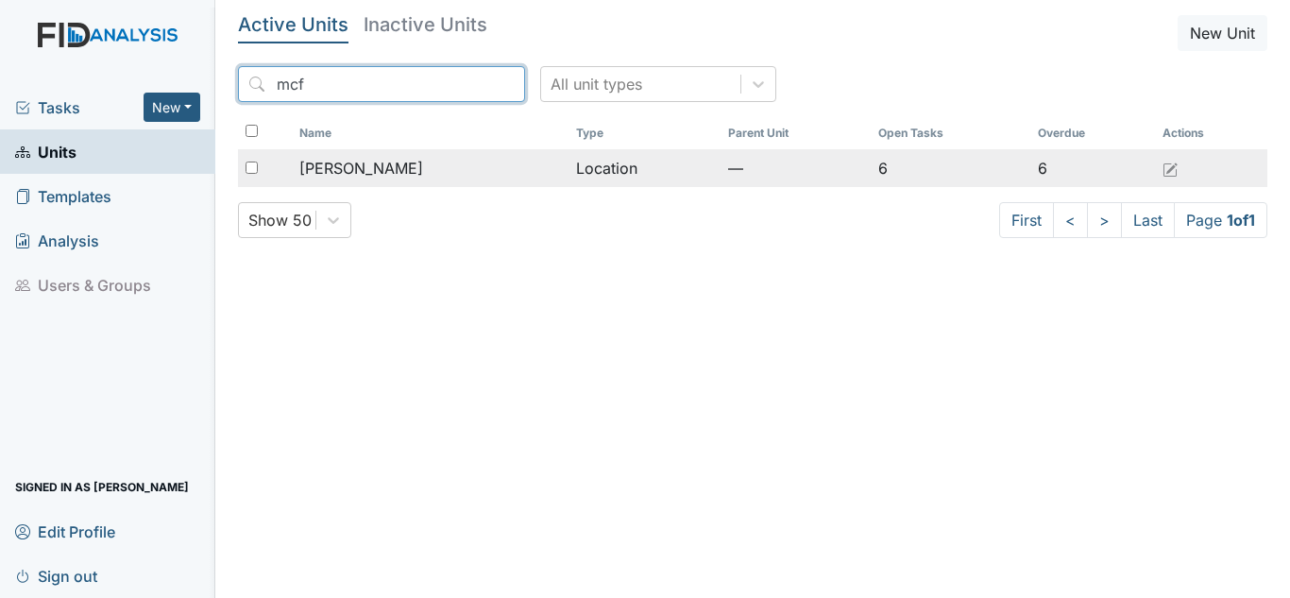
type input "mcf"
click at [364, 173] on span "[PERSON_NAME]" at bounding box center [361, 168] width 124 height 23
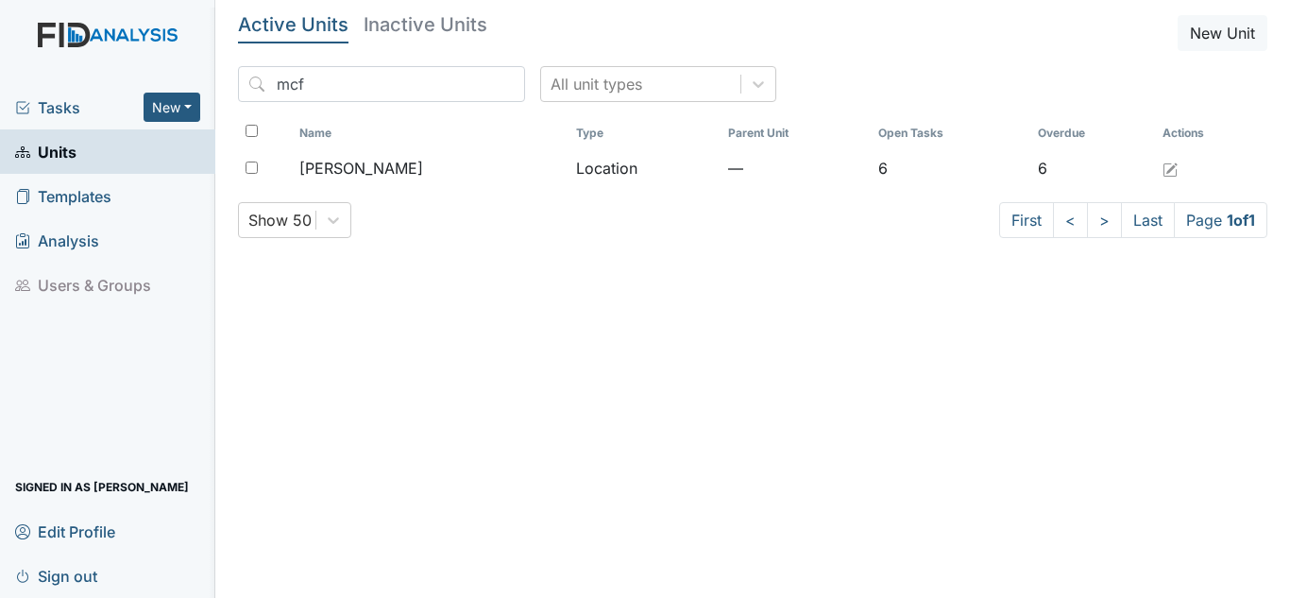
click at [347, 119] on th "Name" at bounding box center [430, 133] width 276 height 32
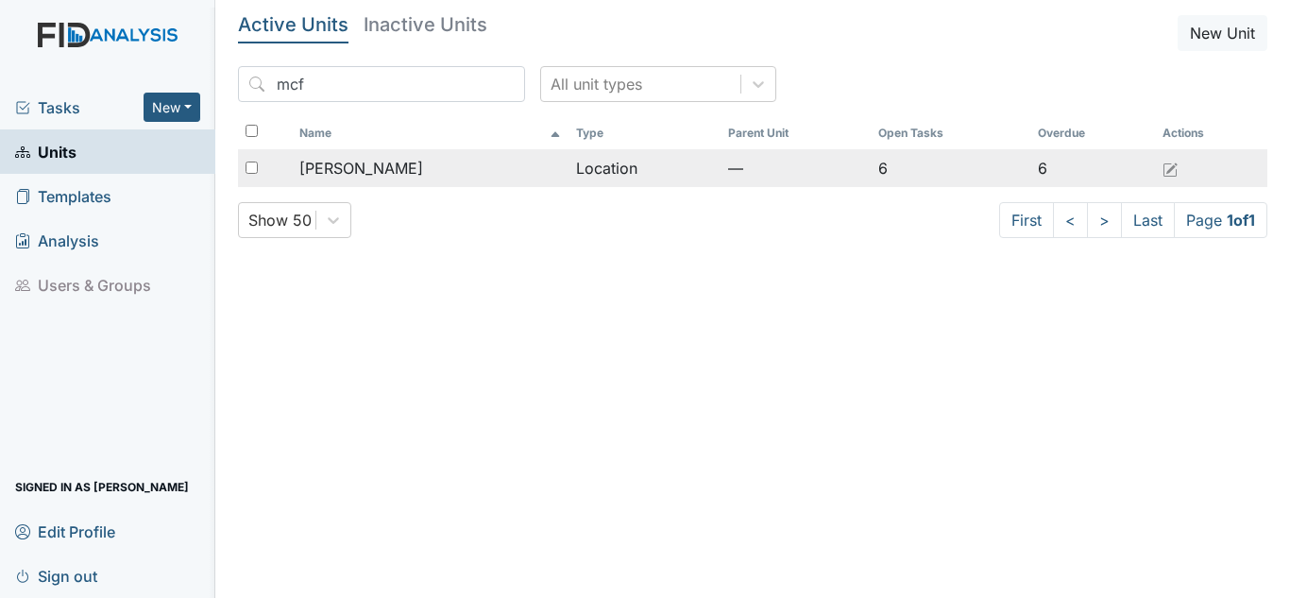
click at [368, 167] on span "[PERSON_NAME]" at bounding box center [361, 168] width 124 height 23
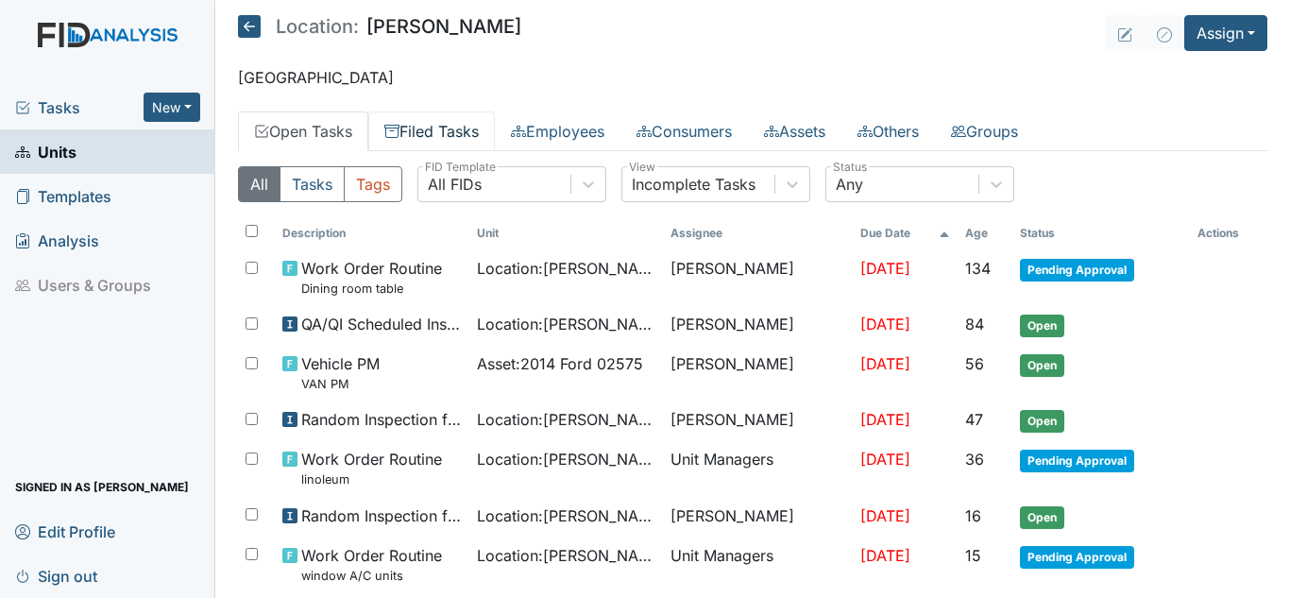
click at [432, 126] on link "Filed Tasks" at bounding box center [431, 131] width 127 height 40
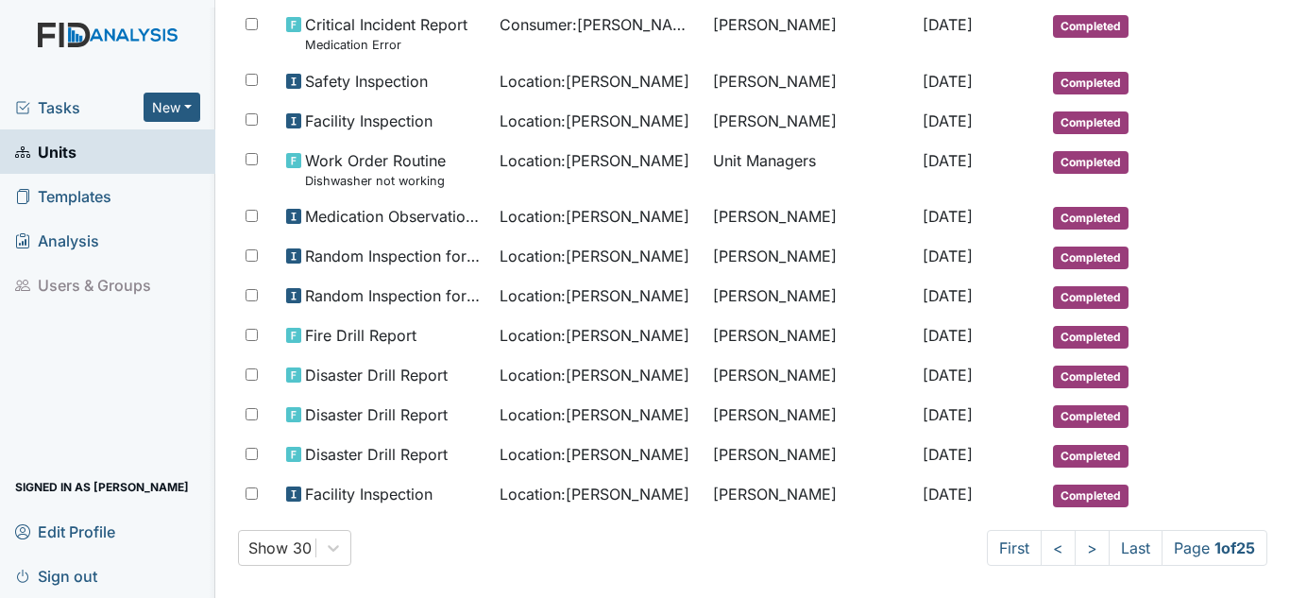
scroll to position [1003, 0]
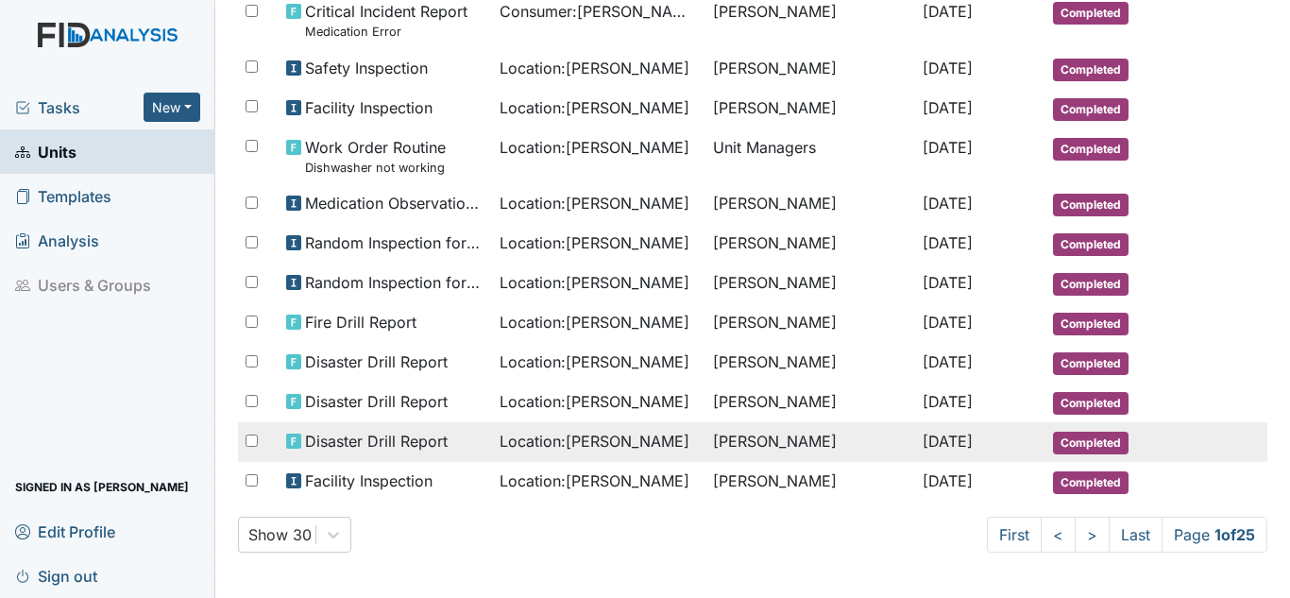
click at [533, 441] on span "Location : McFarland" at bounding box center [594, 441] width 190 height 23
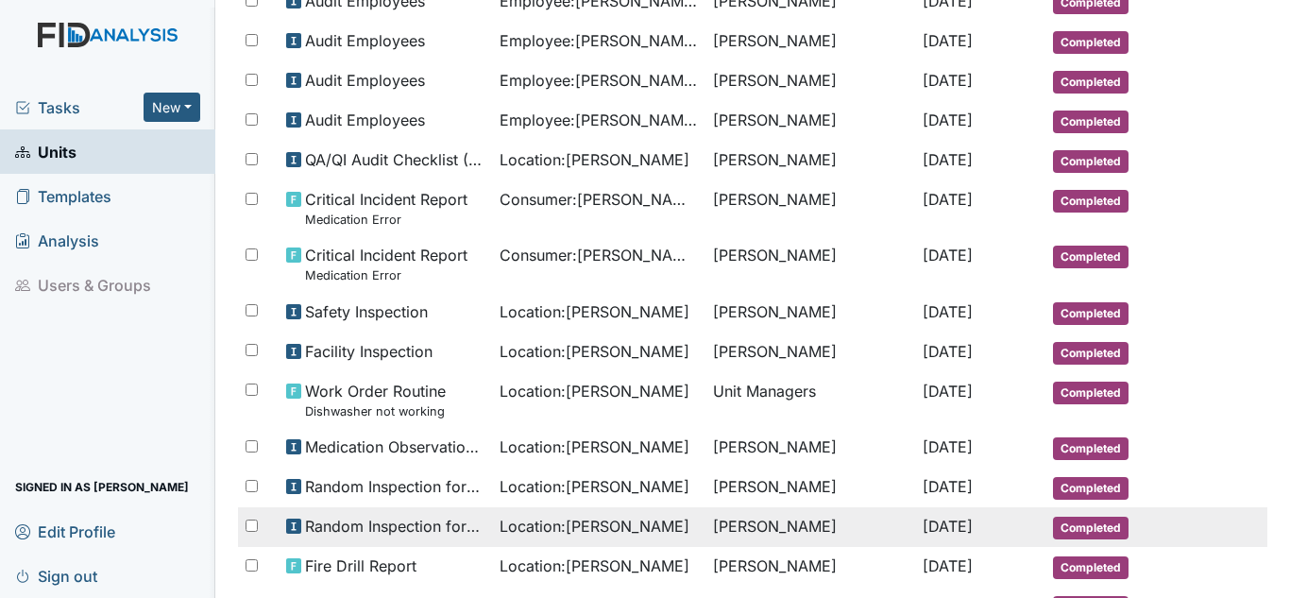
scroll to position [761, 0]
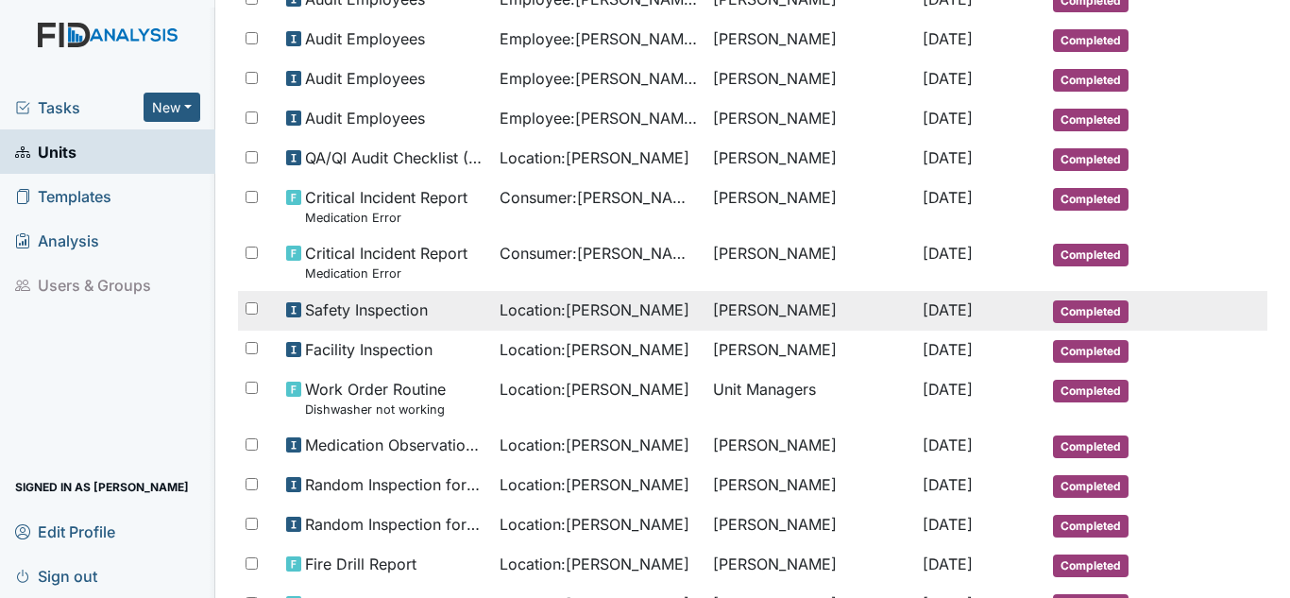
click at [670, 298] on div "Location : McFarland" at bounding box center [598, 309] width 198 height 23
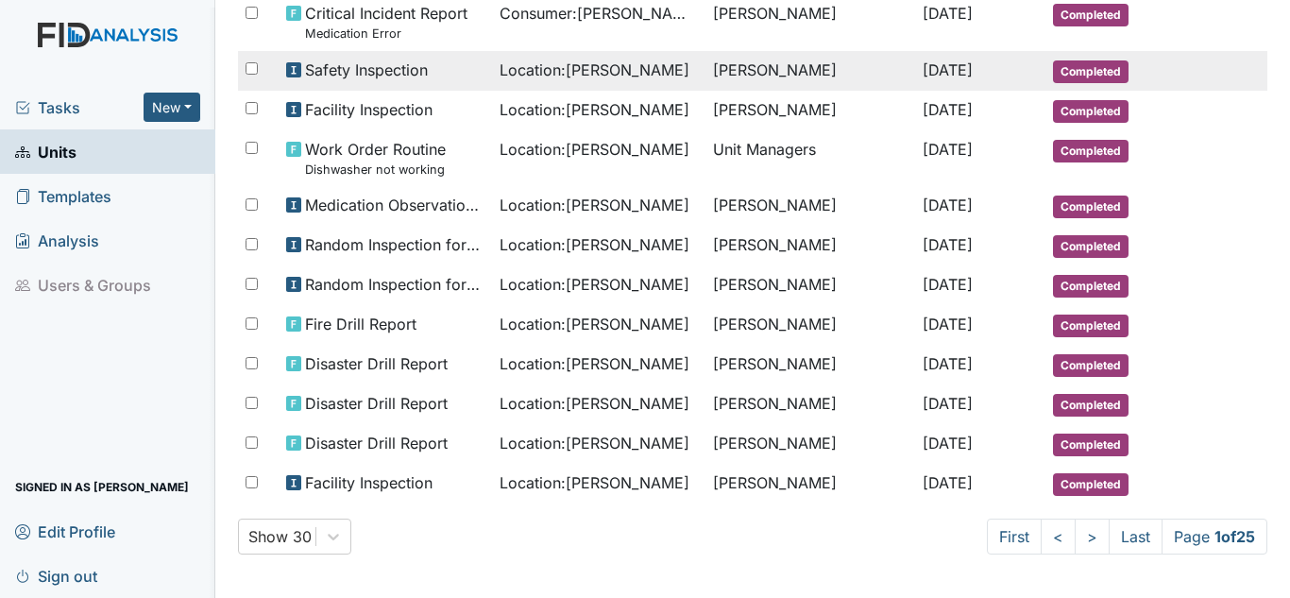
scroll to position [1003, 0]
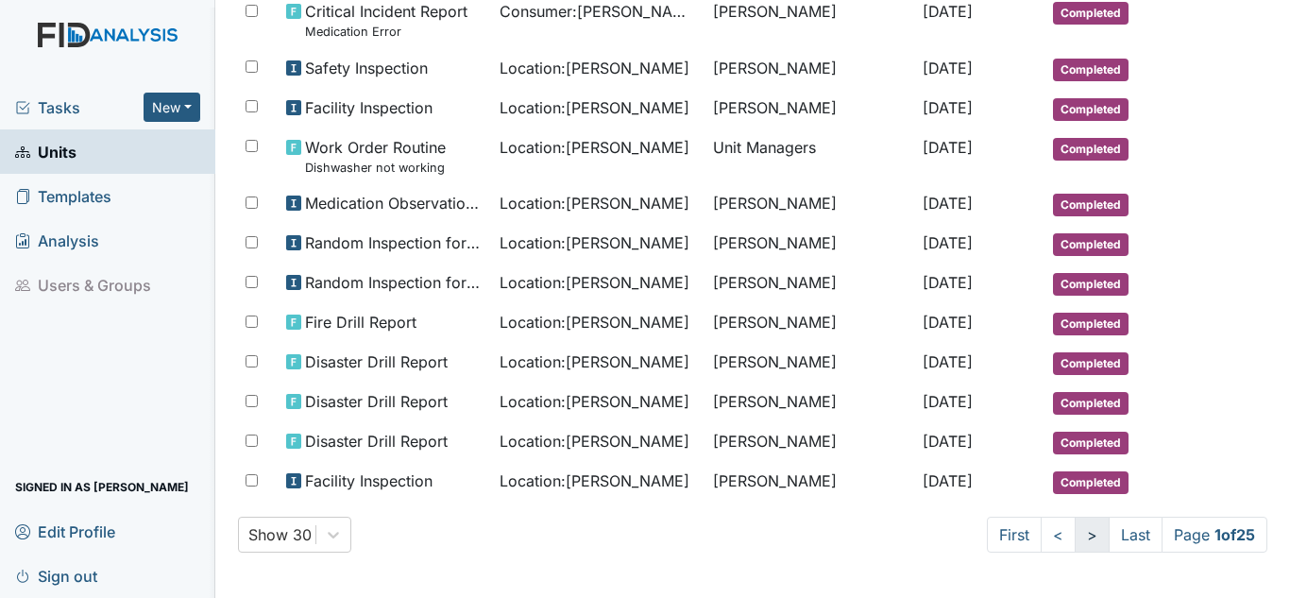
click at [1074, 545] on link ">" at bounding box center [1091, 534] width 35 height 36
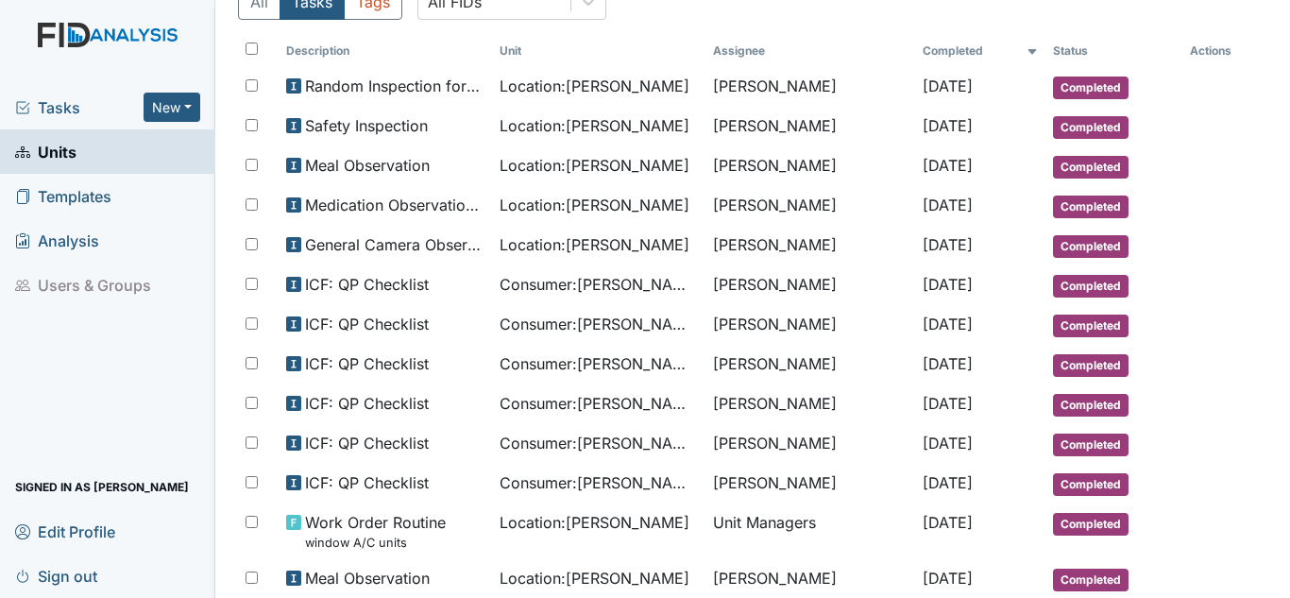
scroll to position [181, 0]
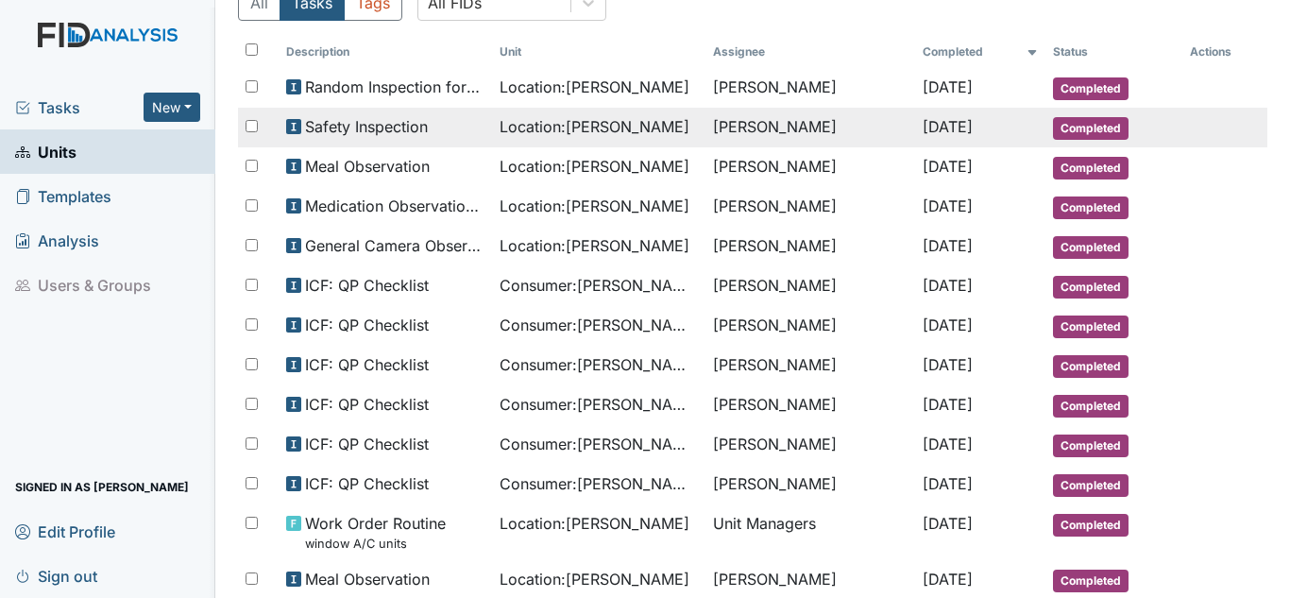
click at [777, 136] on td "[PERSON_NAME]" at bounding box center [809, 128] width 209 height 40
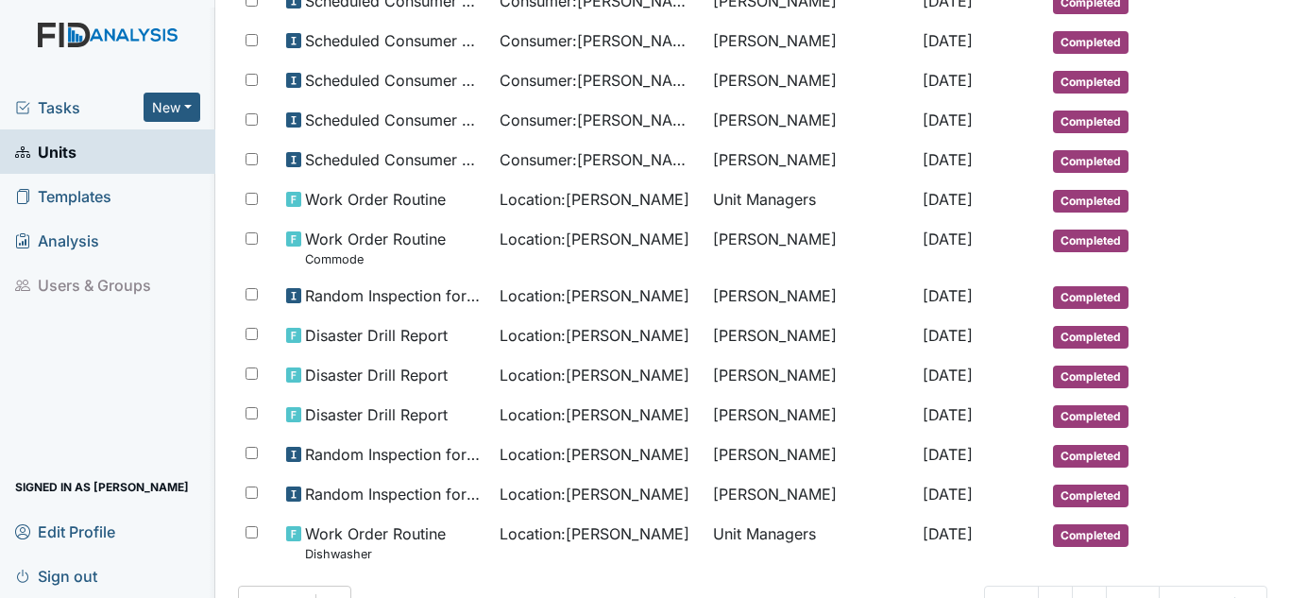
scroll to position [1003, 0]
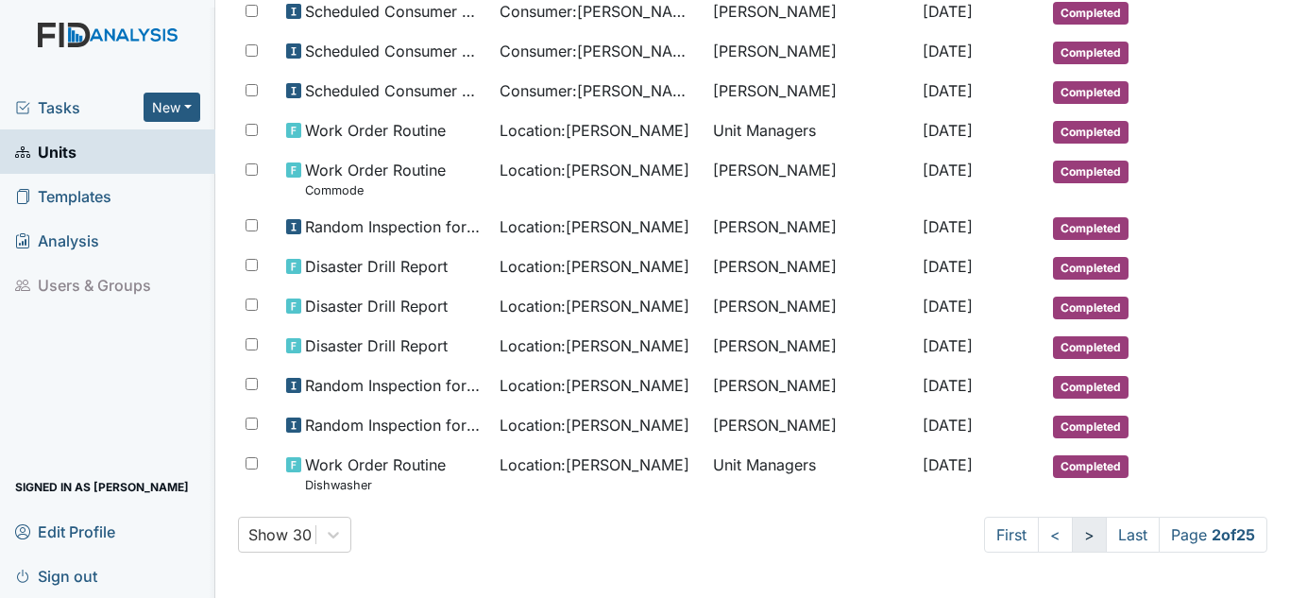
click at [1072, 545] on link ">" at bounding box center [1089, 534] width 35 height 36
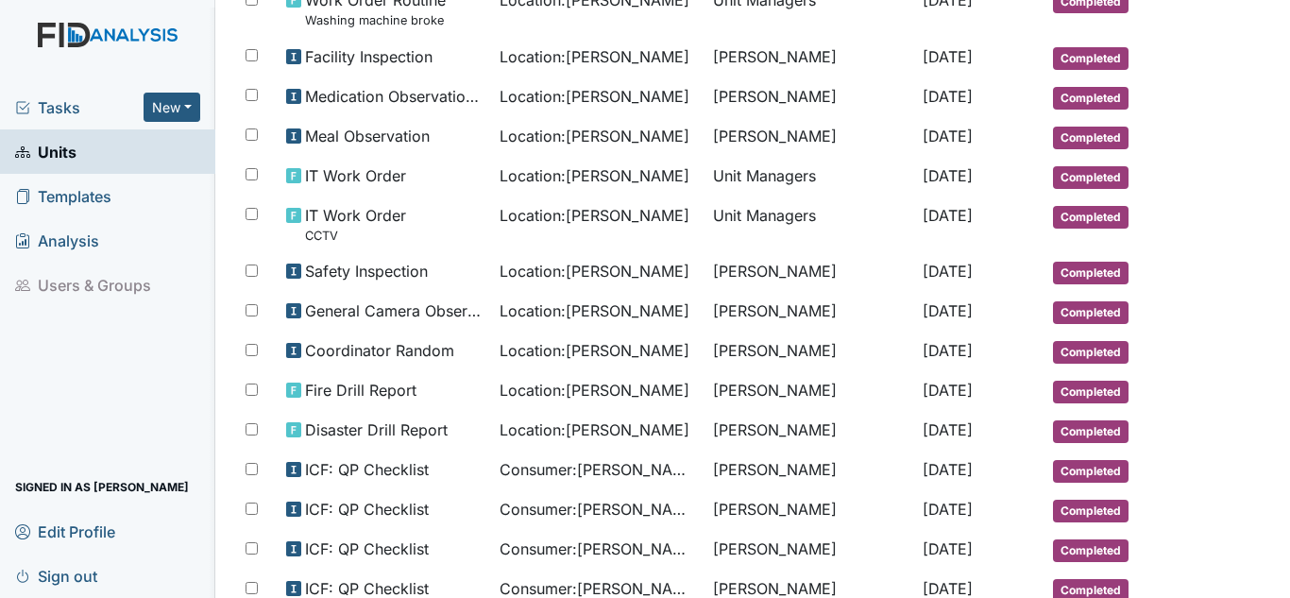
scroll to position [379, 0]
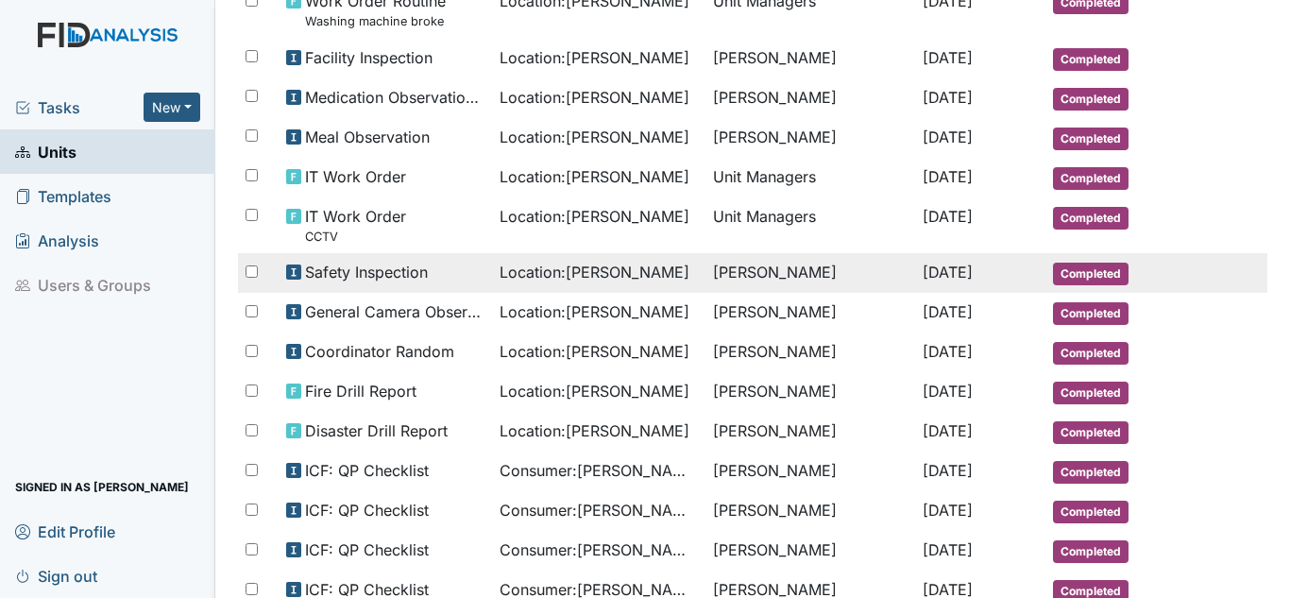
click at [748, 268] on td "[PERSON_NAME]" at bounding box center [809, 273] width 209 height 40
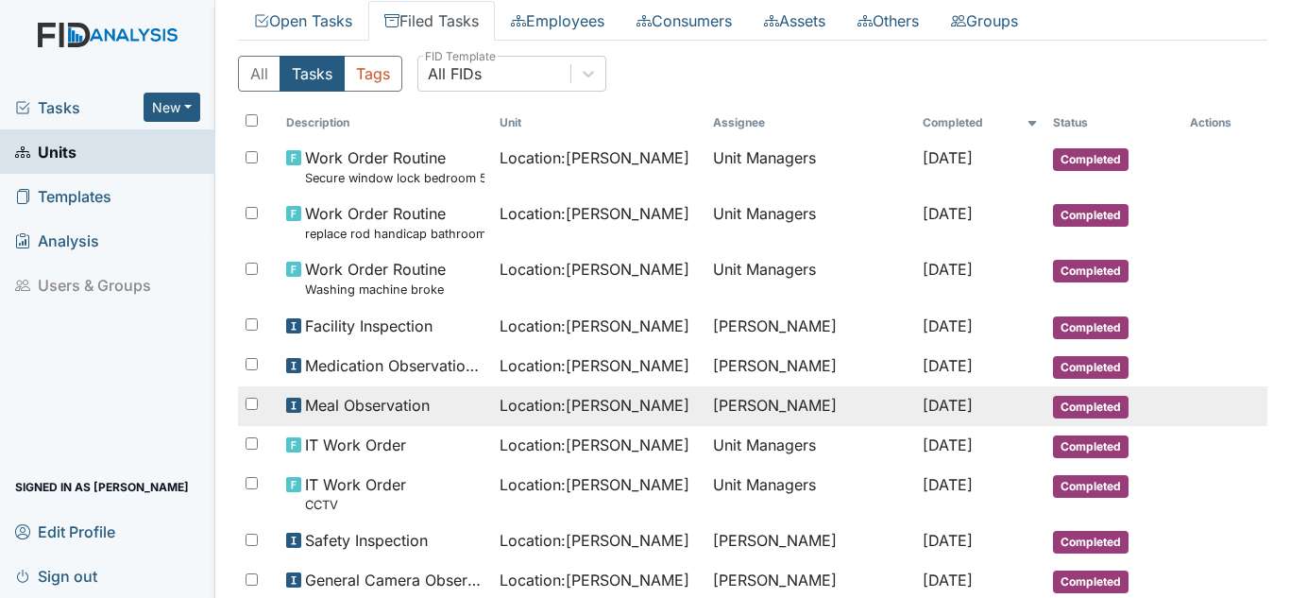
scroll to position [109, 0]
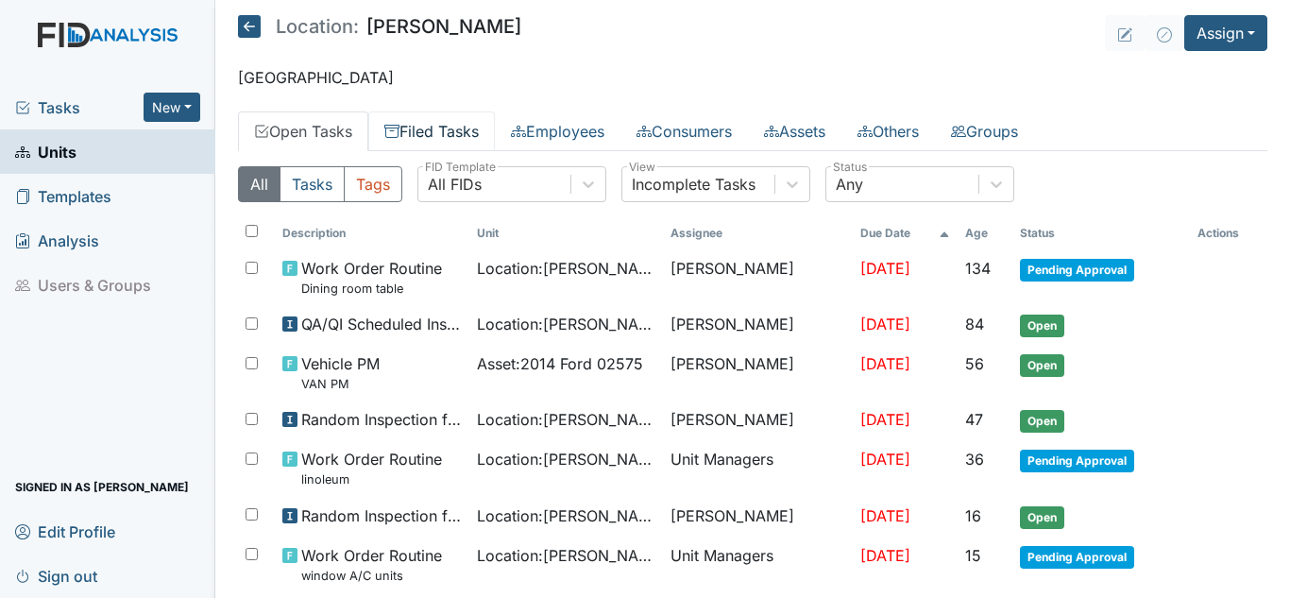
click at [462, 132] on link "Filed Tasks" at bounding box center [431, 131] width 127 height 40
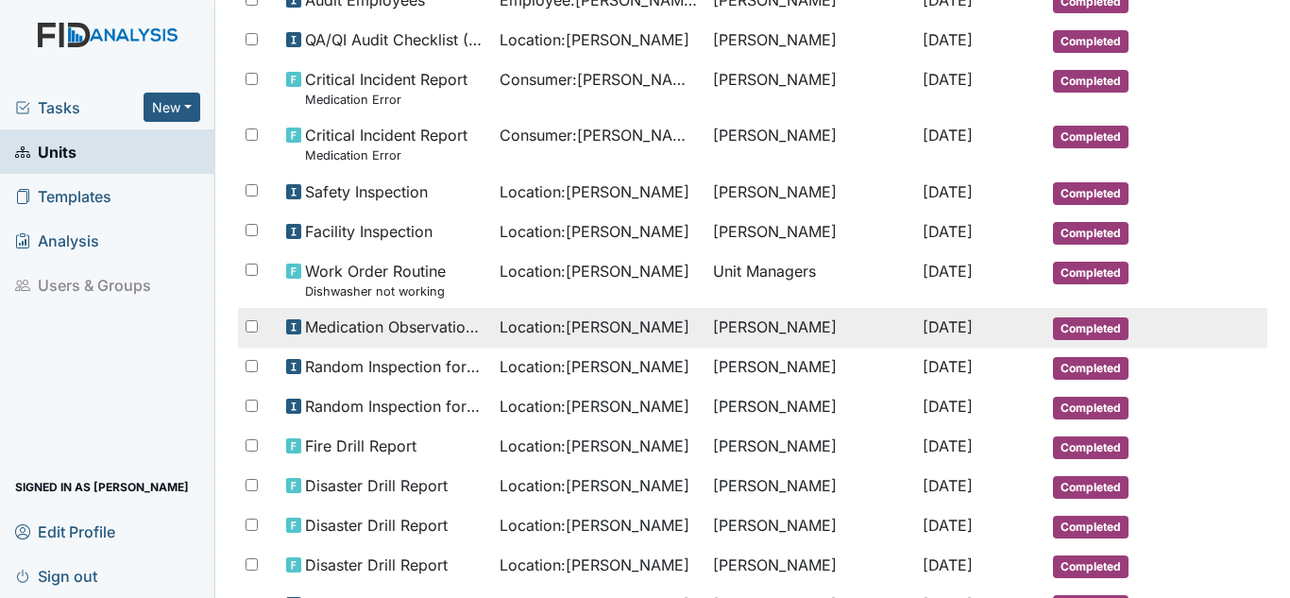
scroll to position [878, 0]
